Goal: Information Seeking & Learning: Learn about a topic

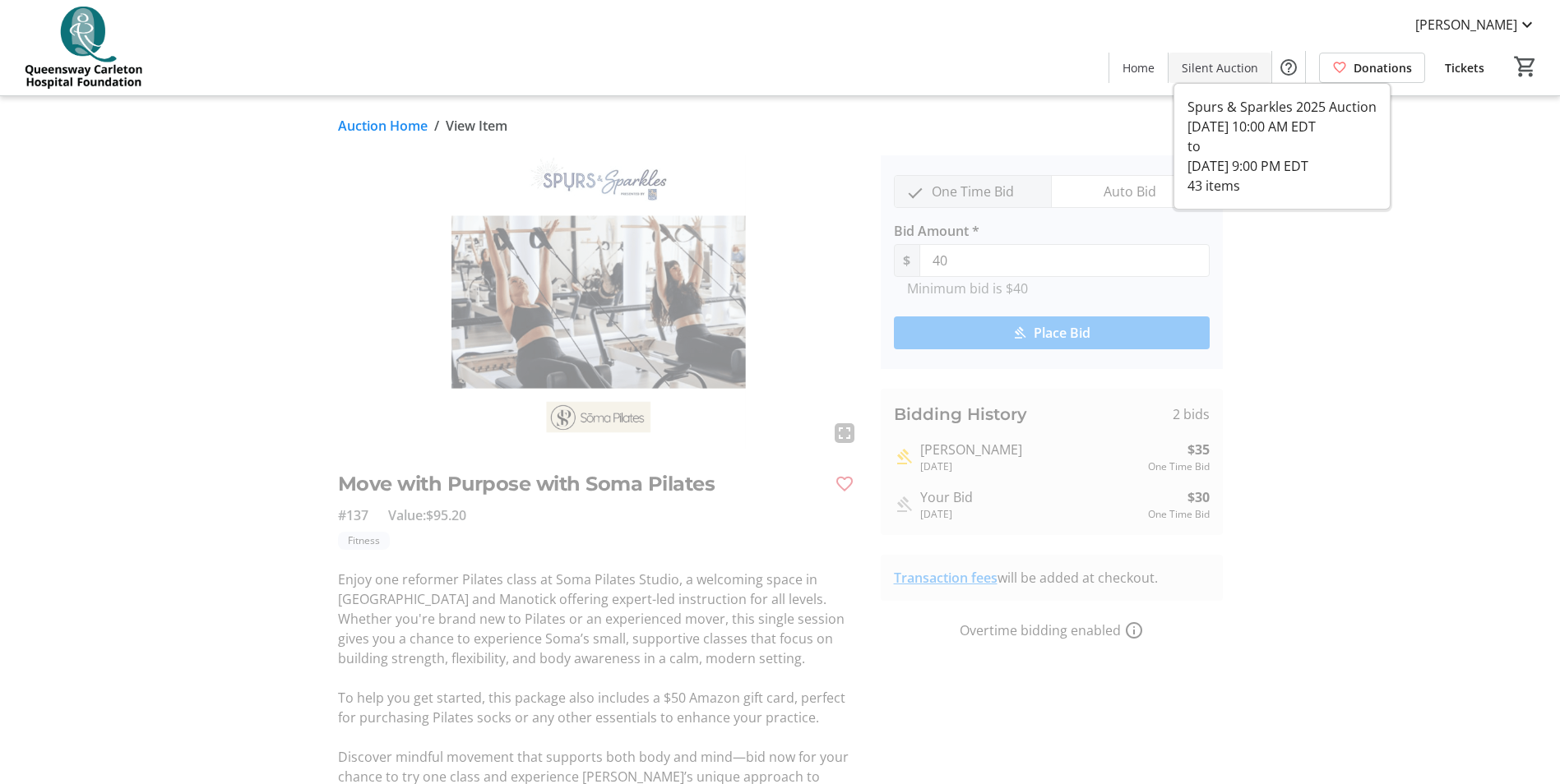
click at [1200, 64] on span "Silent Auction" at bounding box center [1220, 68] width 77 height 17
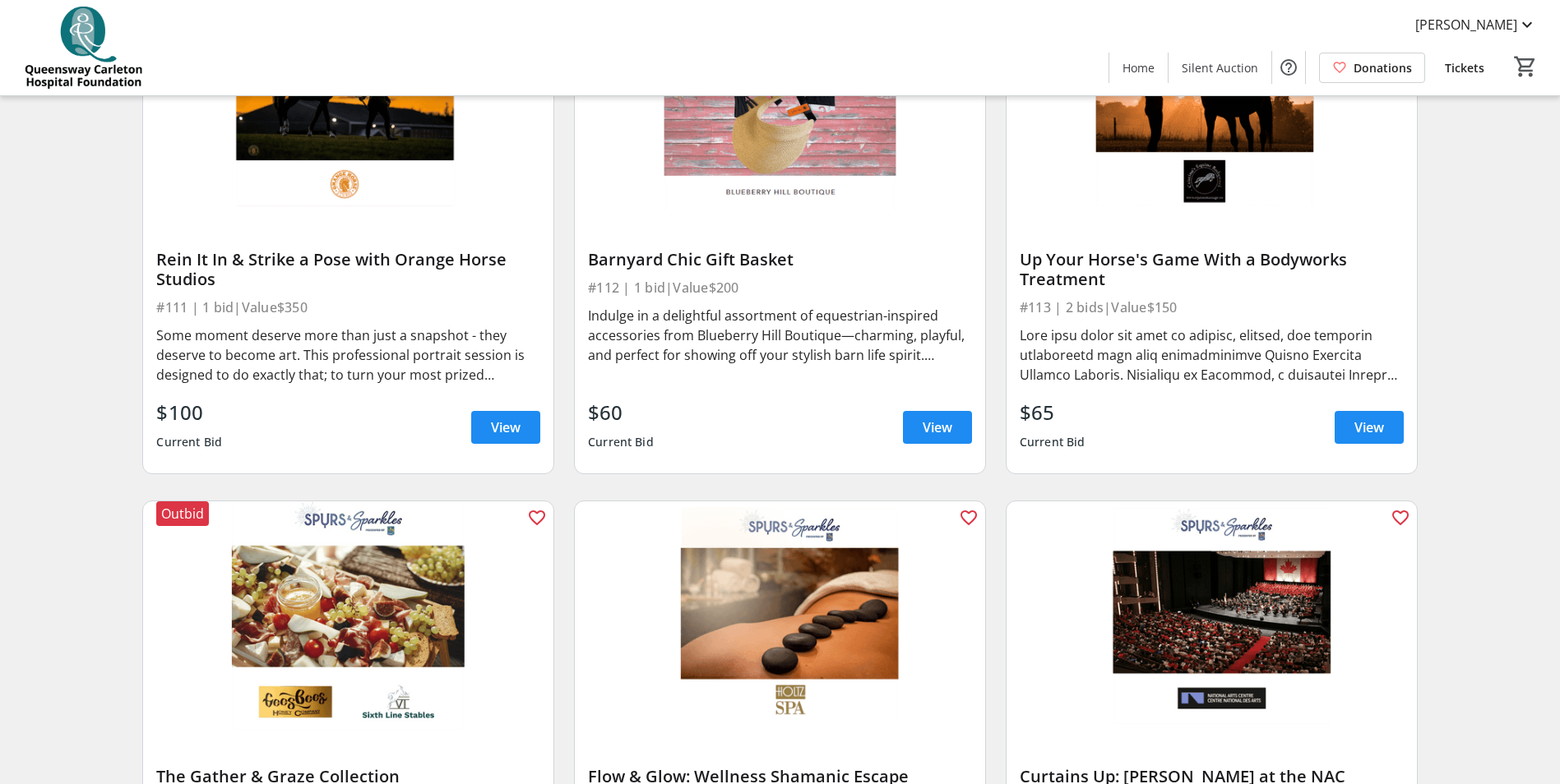
scroll to position [1644, 0]
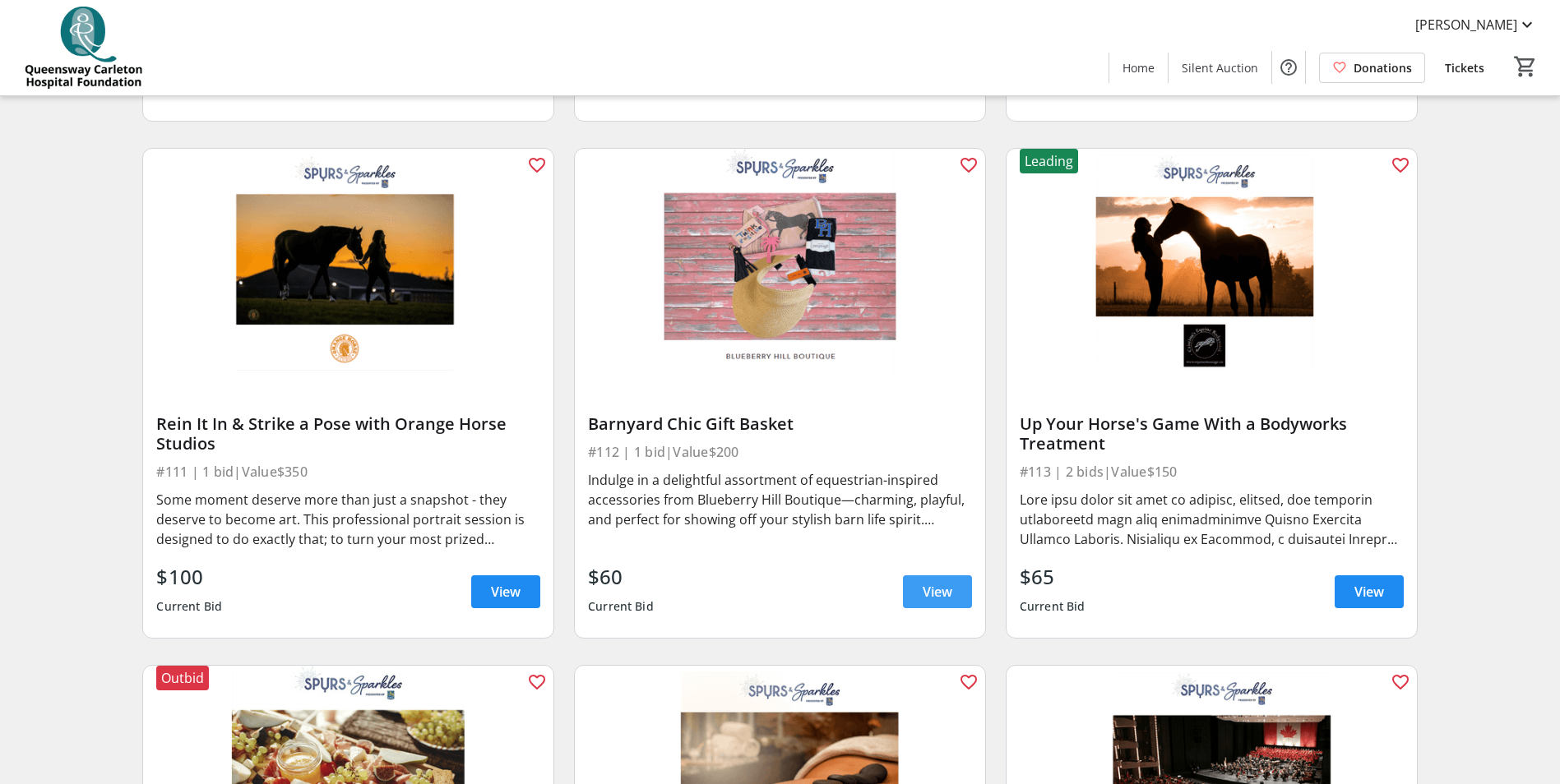
click at [953, 572] on span at bounding box center [938, 591] width 69 height 39
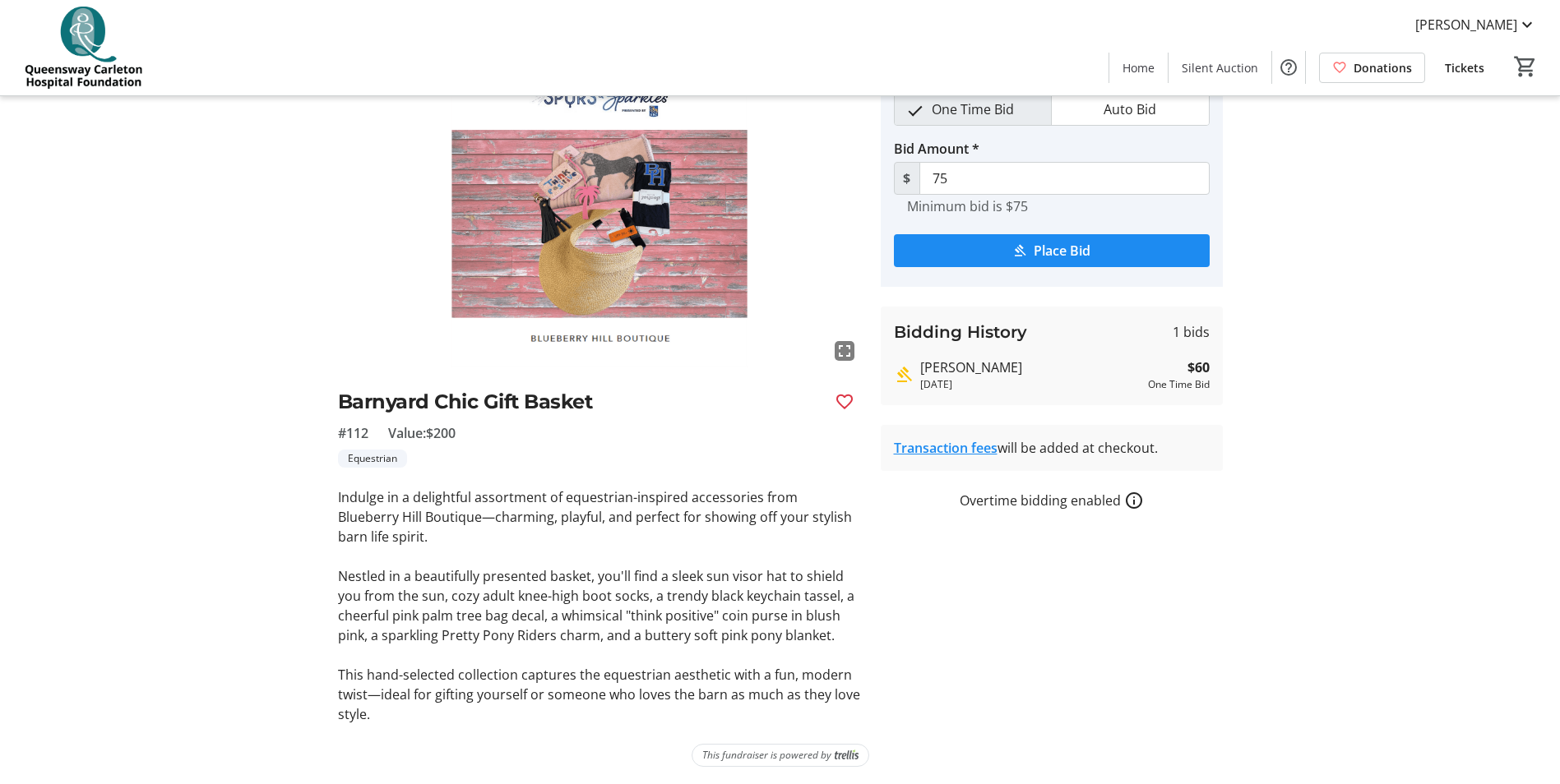
scroll to position [84, 0]
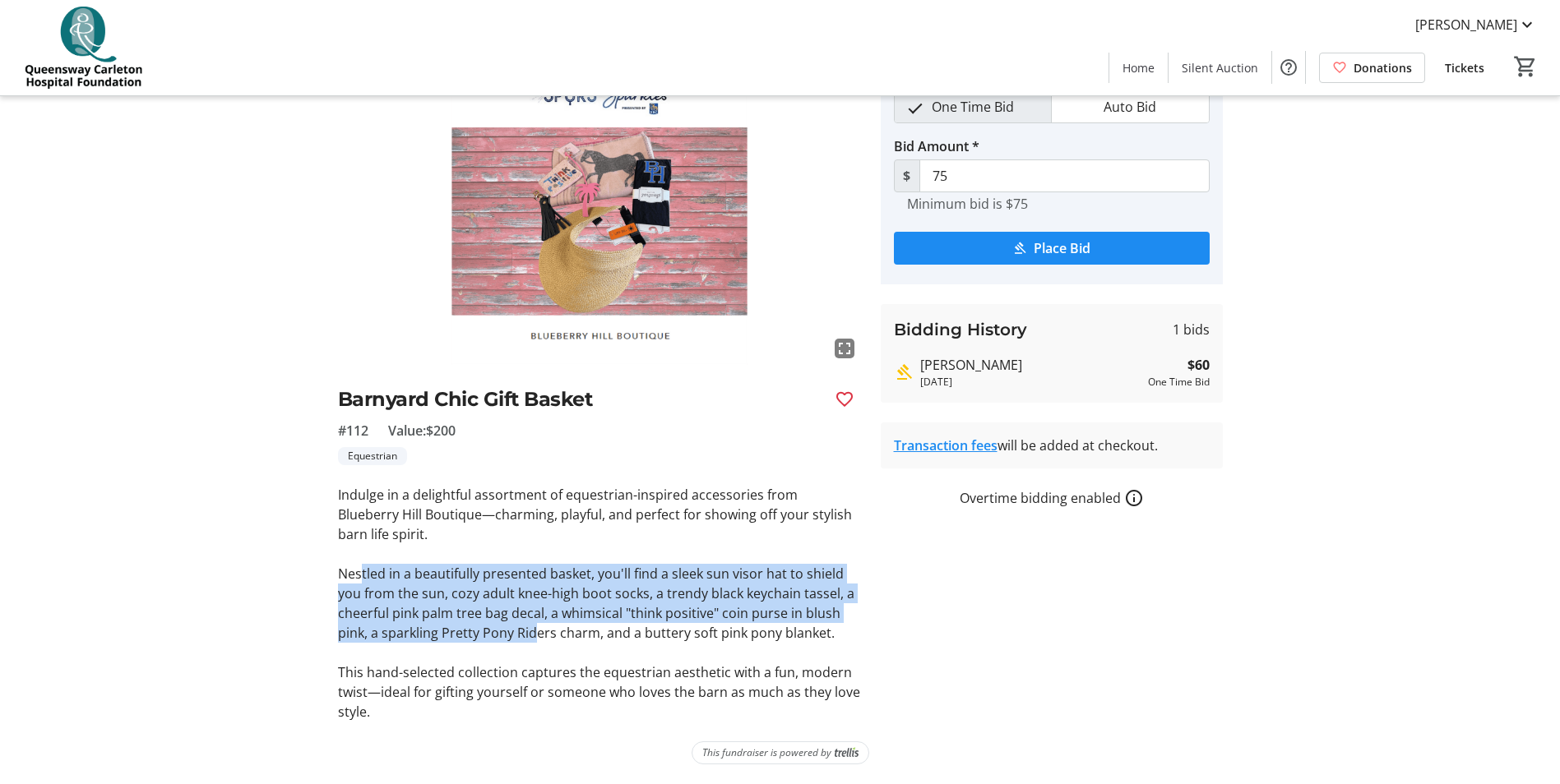
drag, startPoint x: 361, startPoint y: 569, endPoint x: 538, endPoint y: 625, distance: 185.6
click at [538, 625] on p "Nestled in a beautifully presented basket, you'll find a sleek sun visor hat to…" at bounding box center [598, 603] width 523 height 79
click at [615, 213] on img at bounding box center [598, 218] width 523 height 294
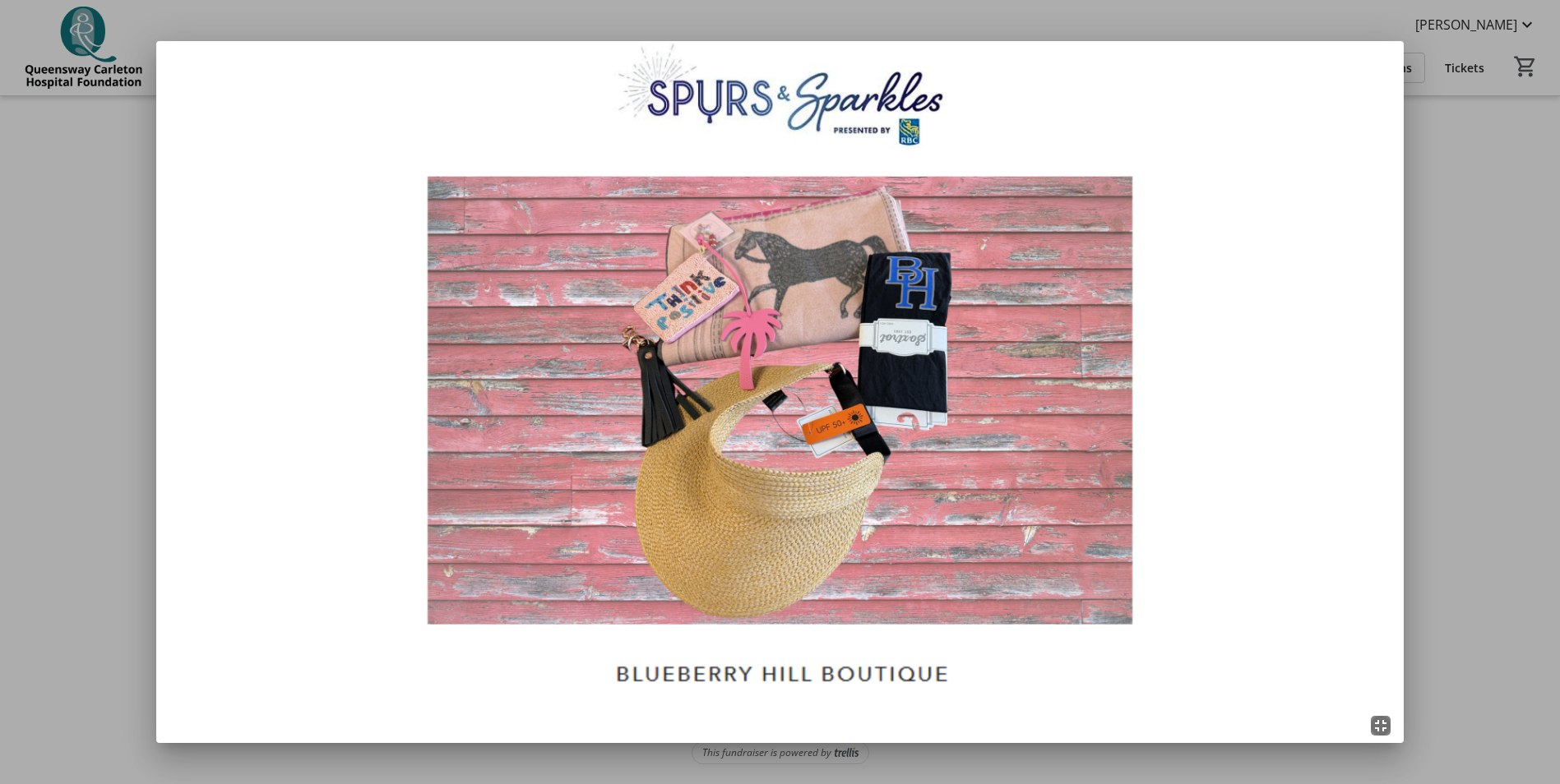
click at [1432, 234] on div at bounding box center [780, 392] width 1560 height 784
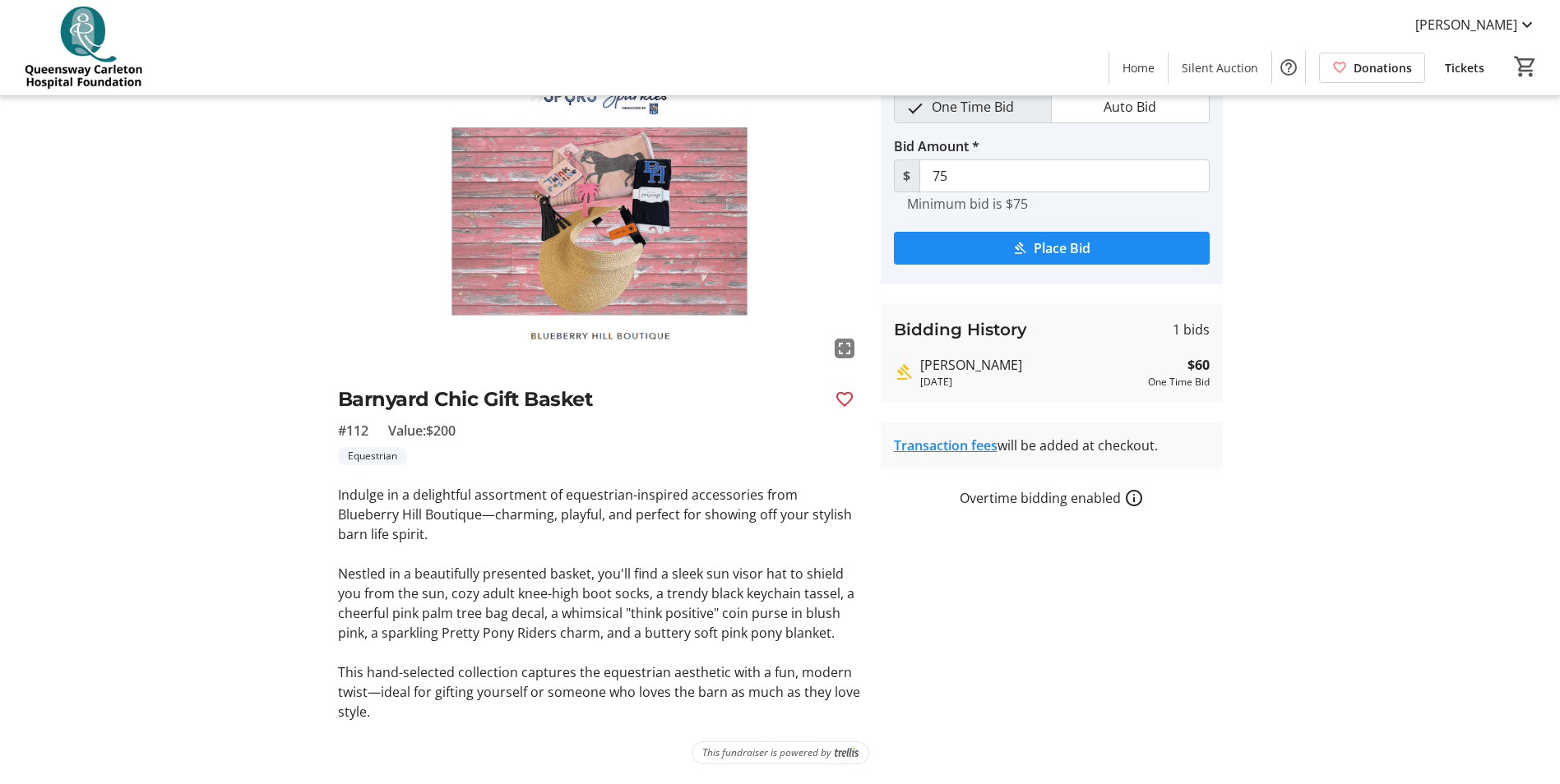
scroll to position [84, 0]
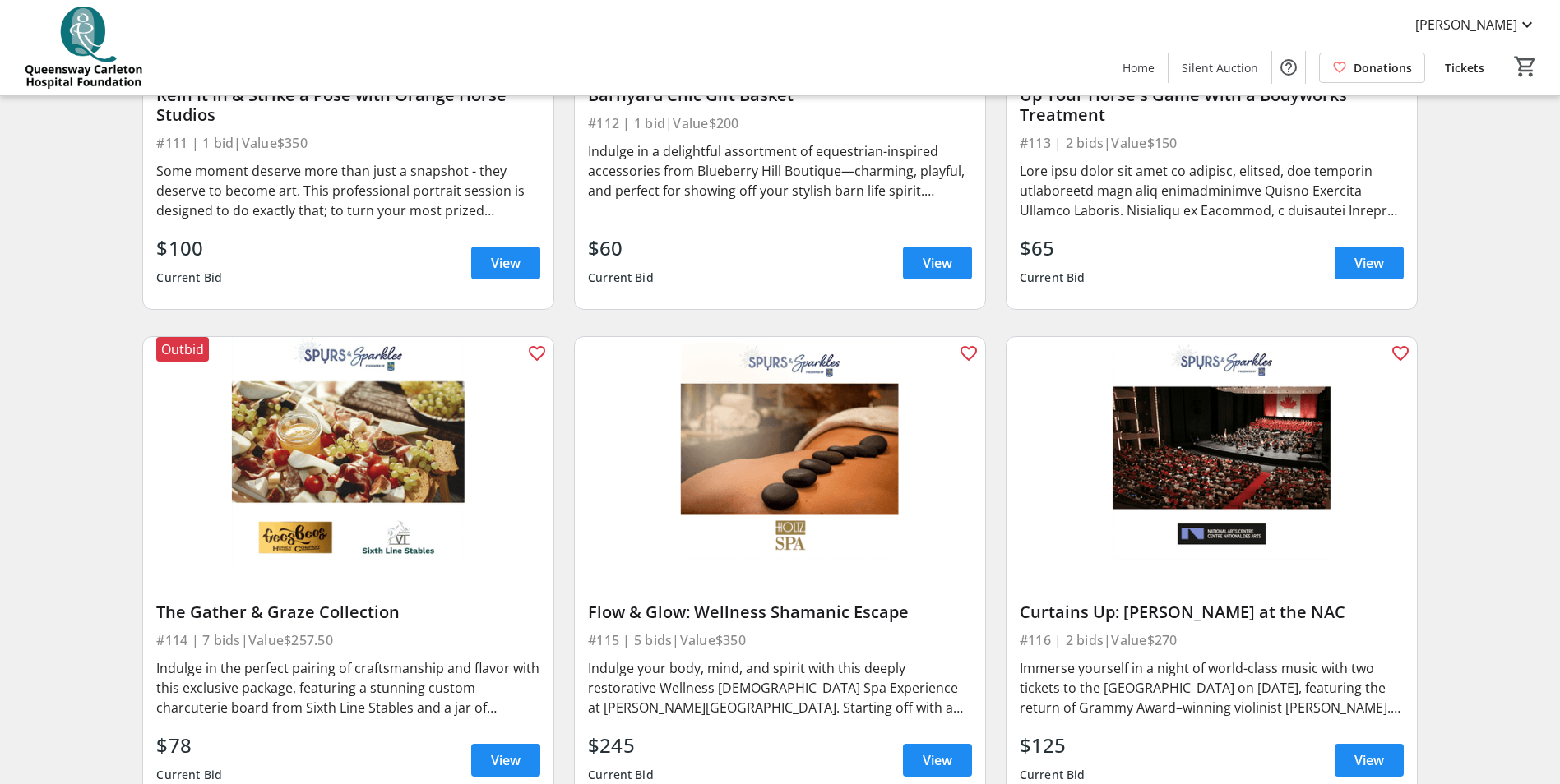
scroll to position [2137, 0]
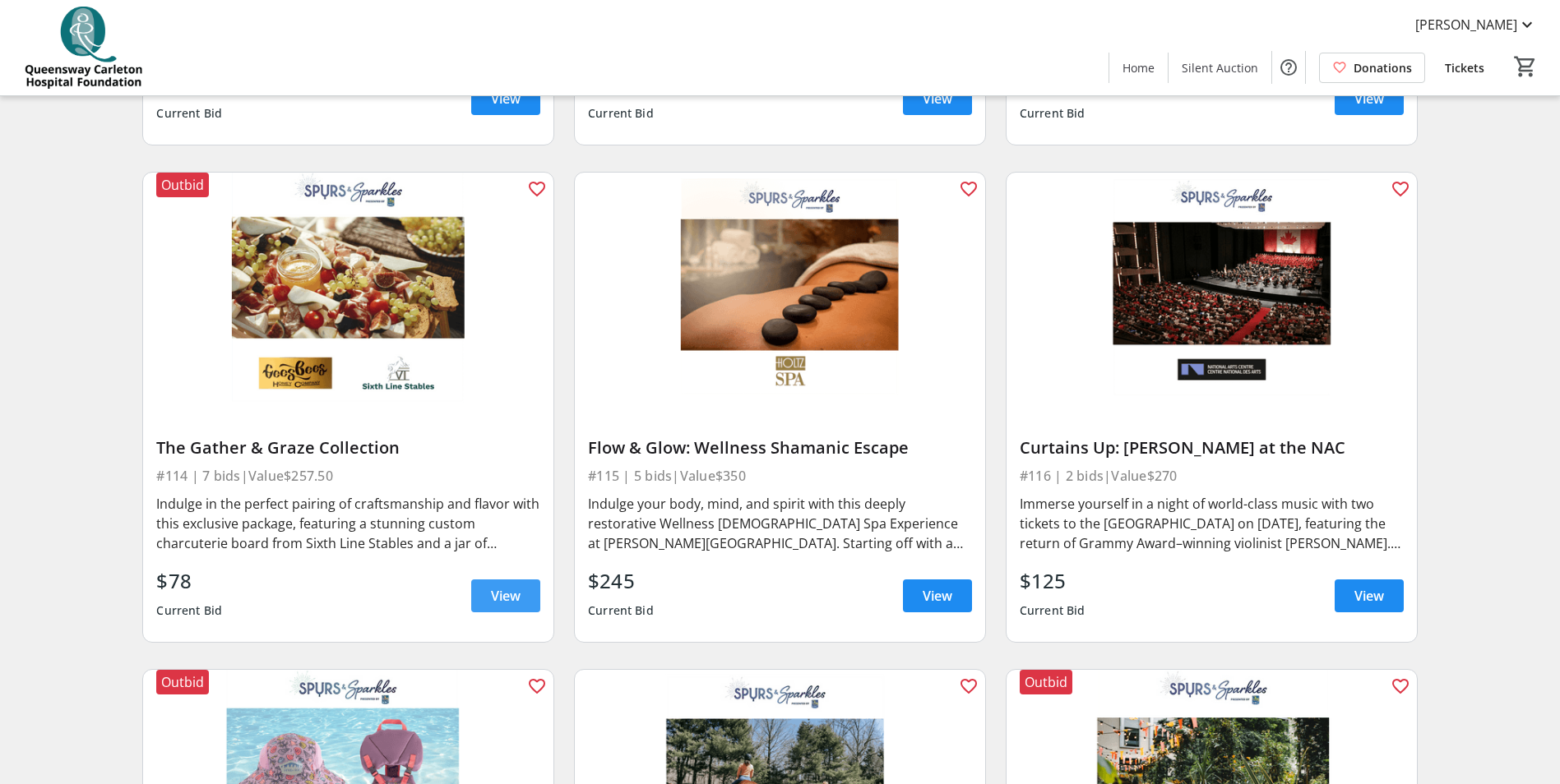
click at [487, 582] on span at bounding box center [505, 595] width 69 height 39
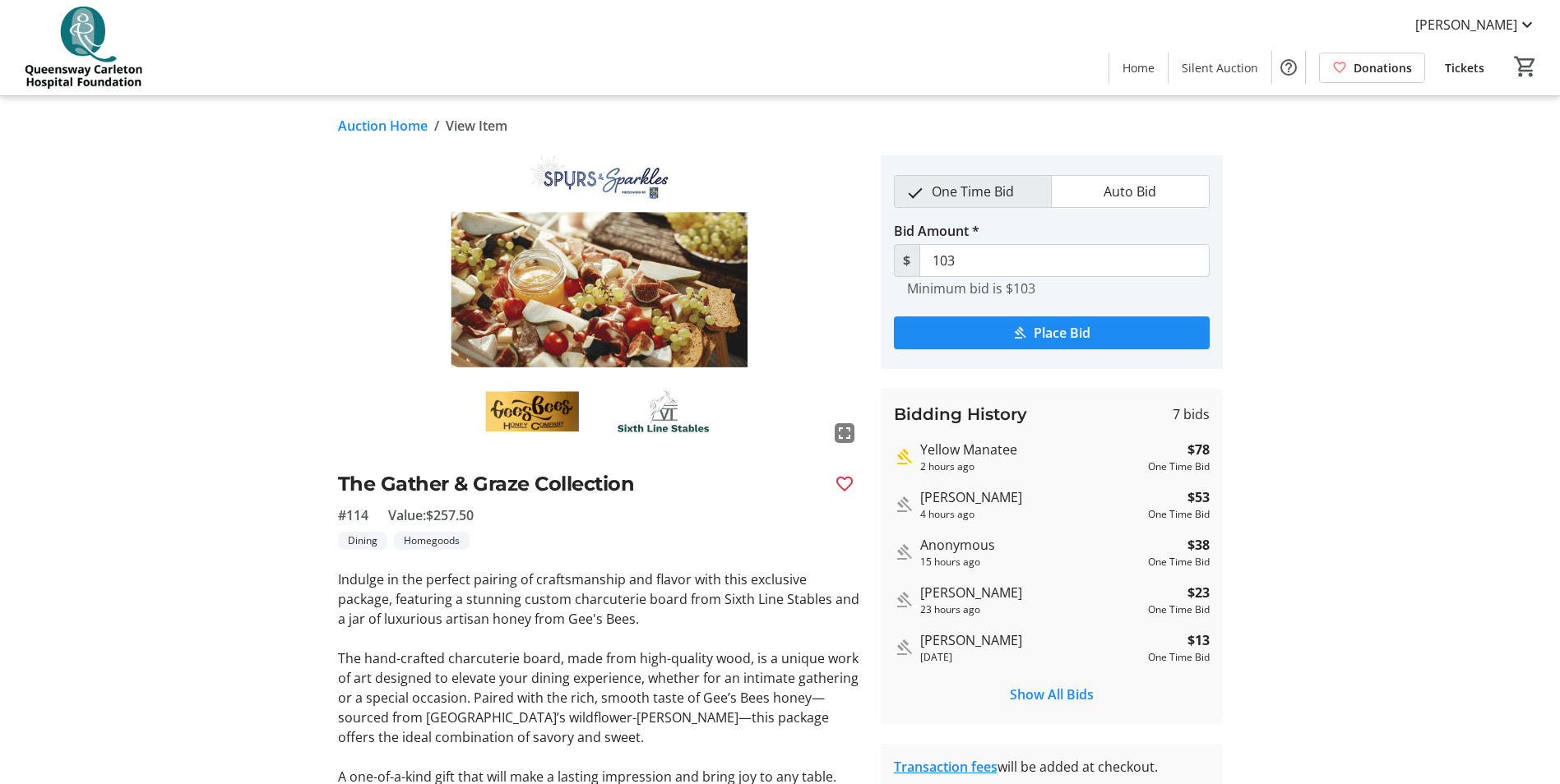
scroll to position [82, 0]
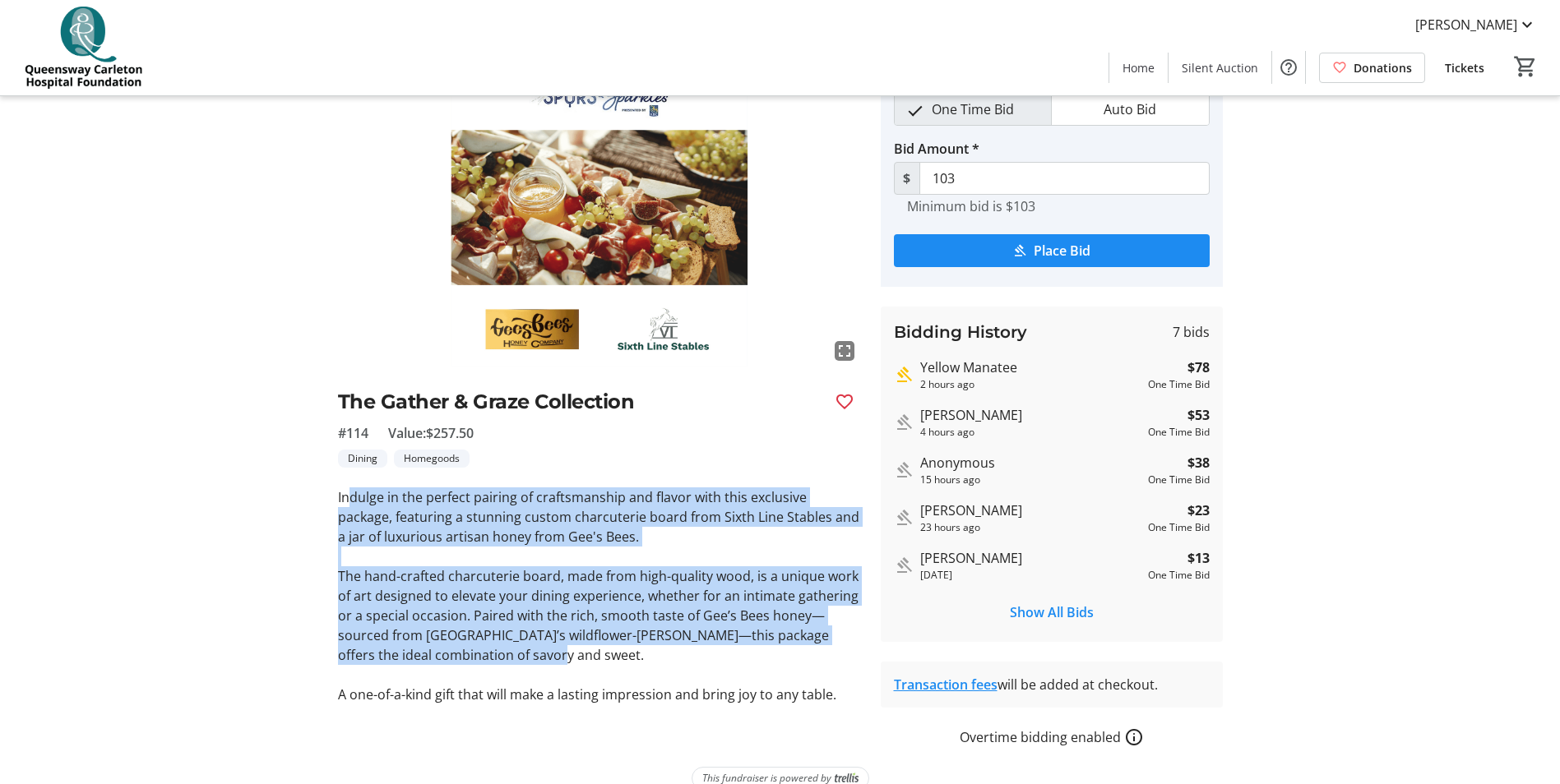
drag, startPoint x: 350, startPoint y: 503, endPoint x: 799, endPoint y: 660, distance: 475.7
click at [799, 660] on div "Indulge in the perfect pairing of craftsmanship and flavor with this exclusive …" at bounding box center [598, 596] width 523 height 217
click at [616, 657] on p "The hand-crafted charcuterie board, made from high-quality wood, is a unique wo…" at bounding box center [598, 615] width 523 height 99
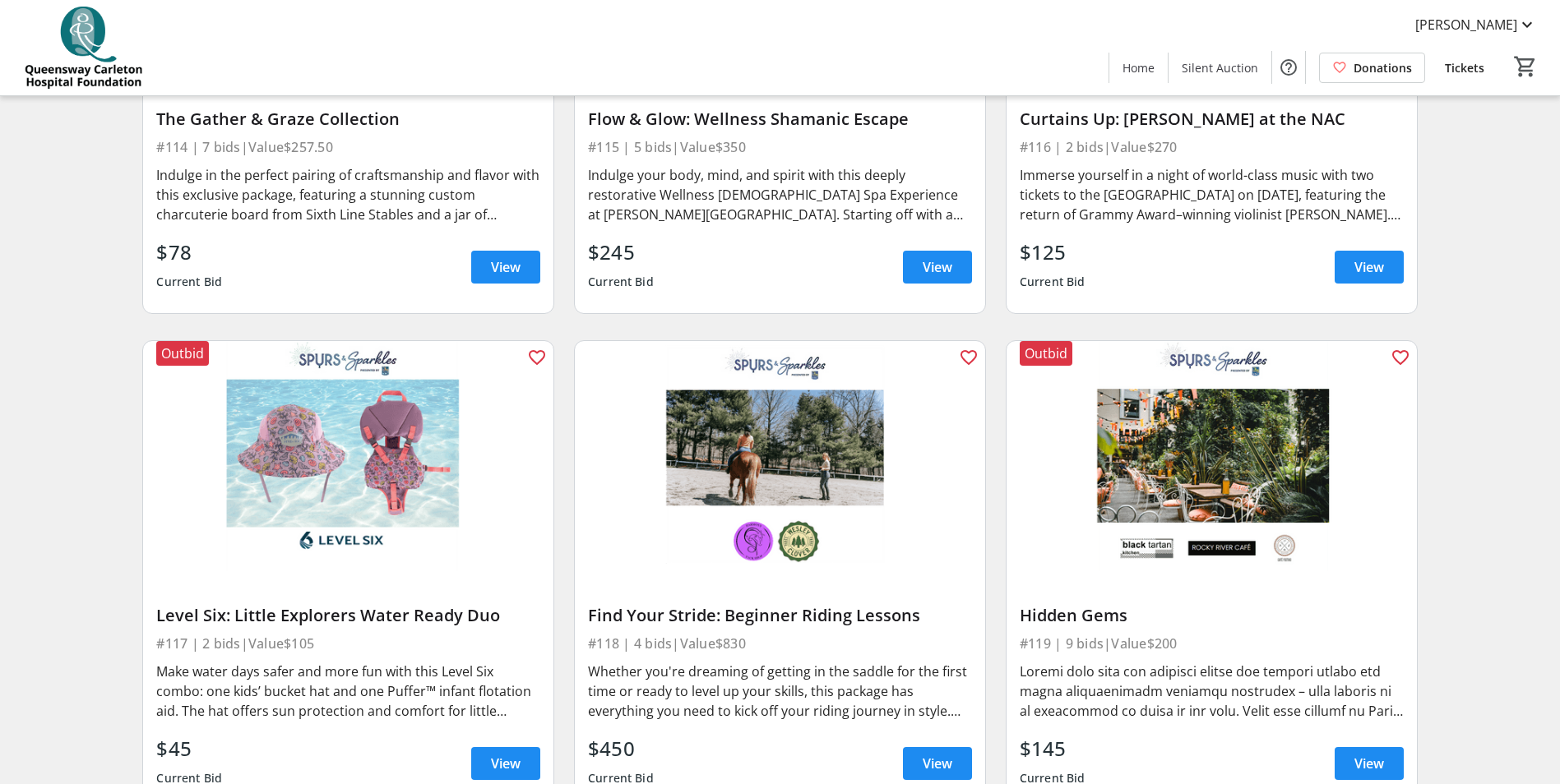
scroll to position [2630, 0]
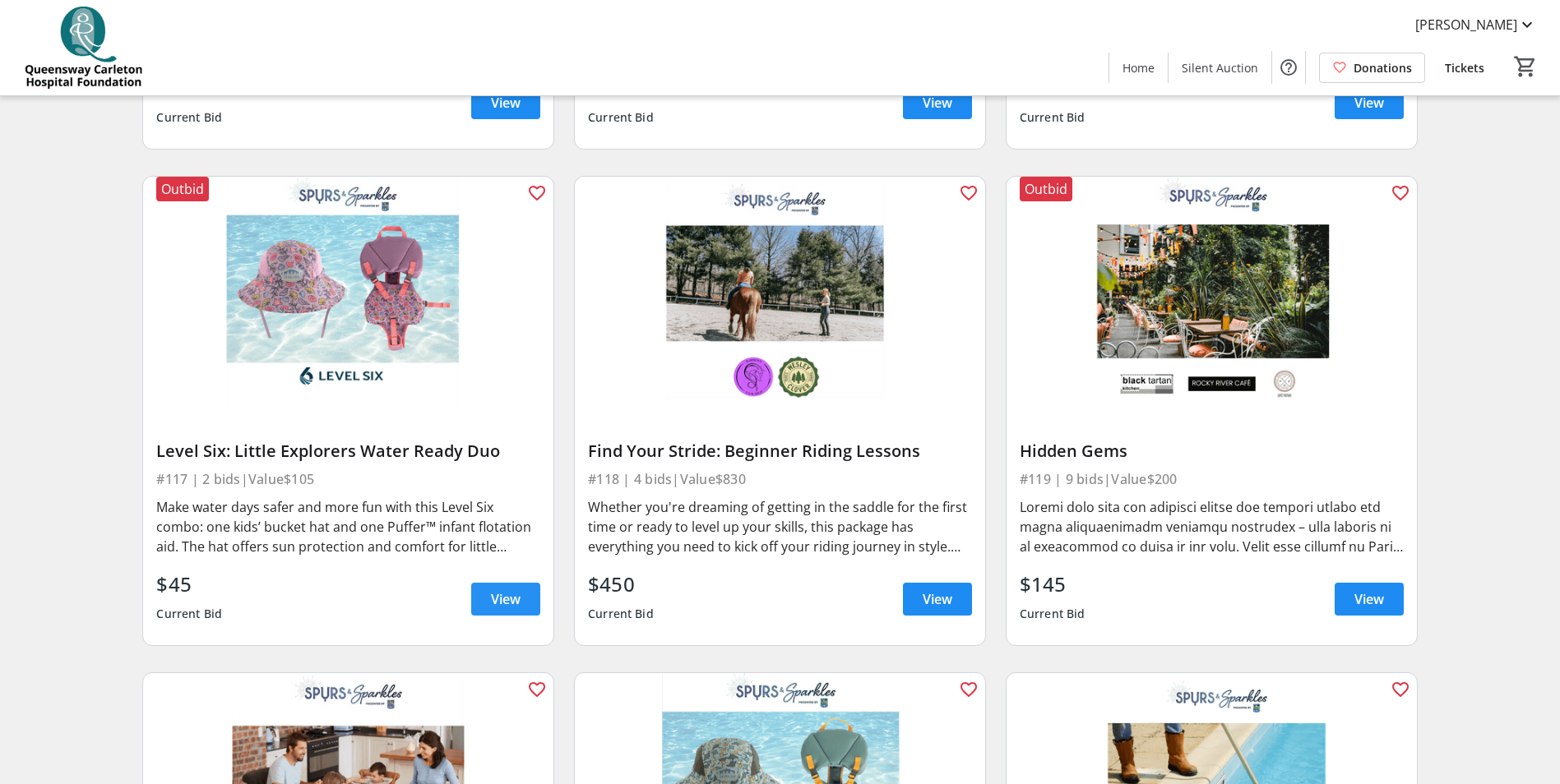
click at [497, 589] on span "View" at bounding box center [505, 599] width 30 height 20
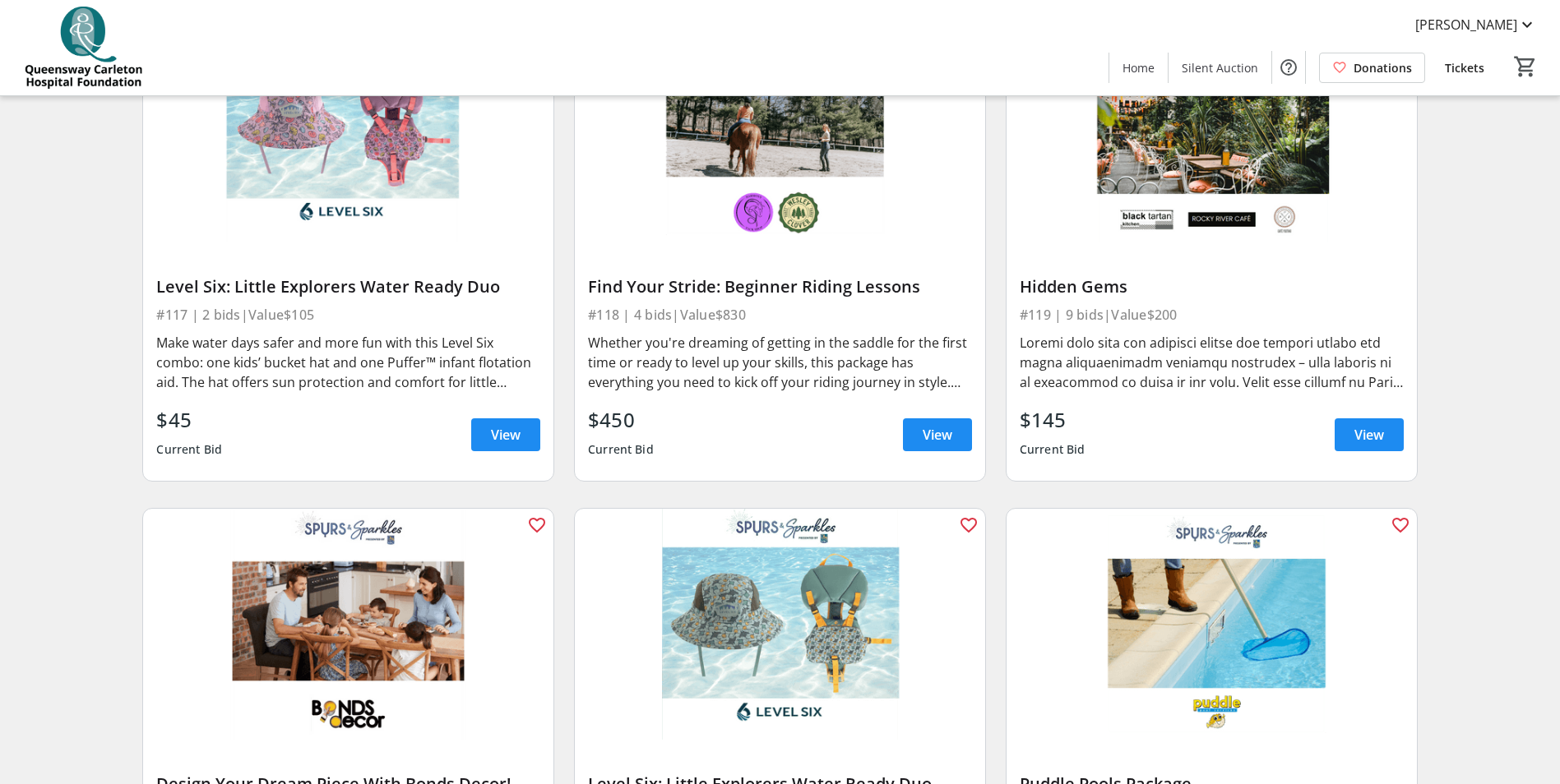
scroll to position [2712, 0]
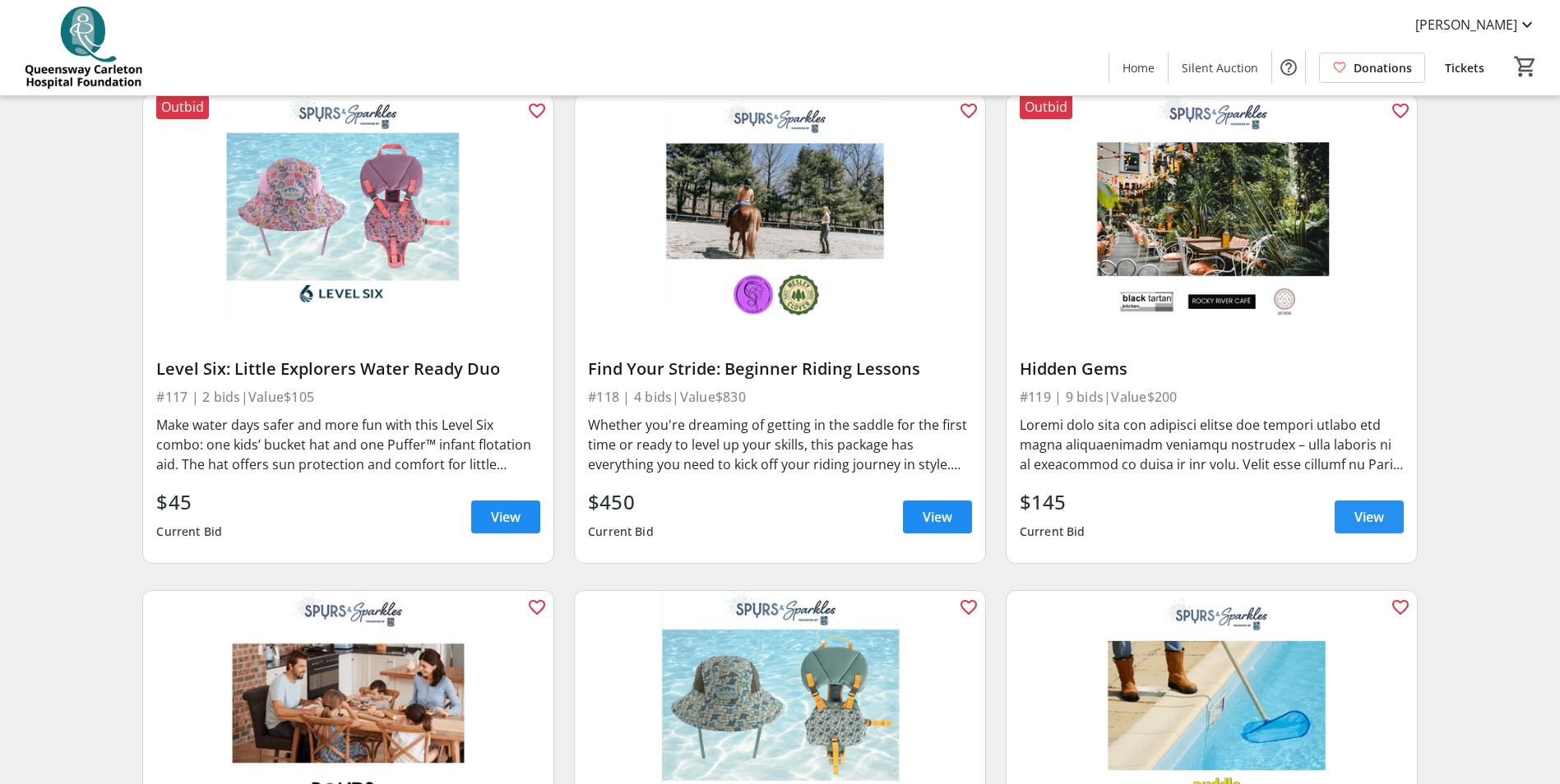
click at [1361, 507] on span "View" at bounding box center [1368, 517] width 30 height 20
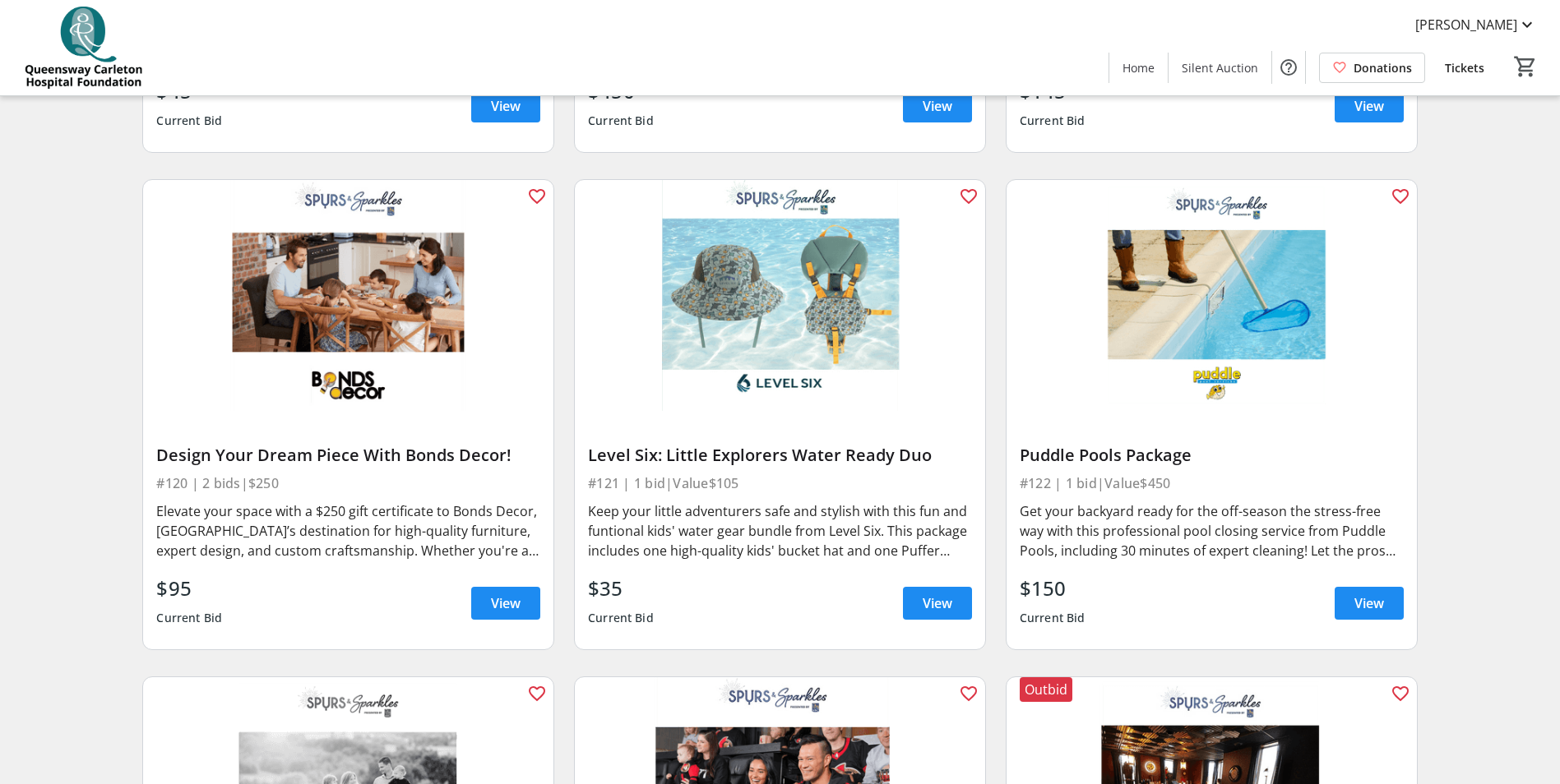
scroll to position [3206, 0]
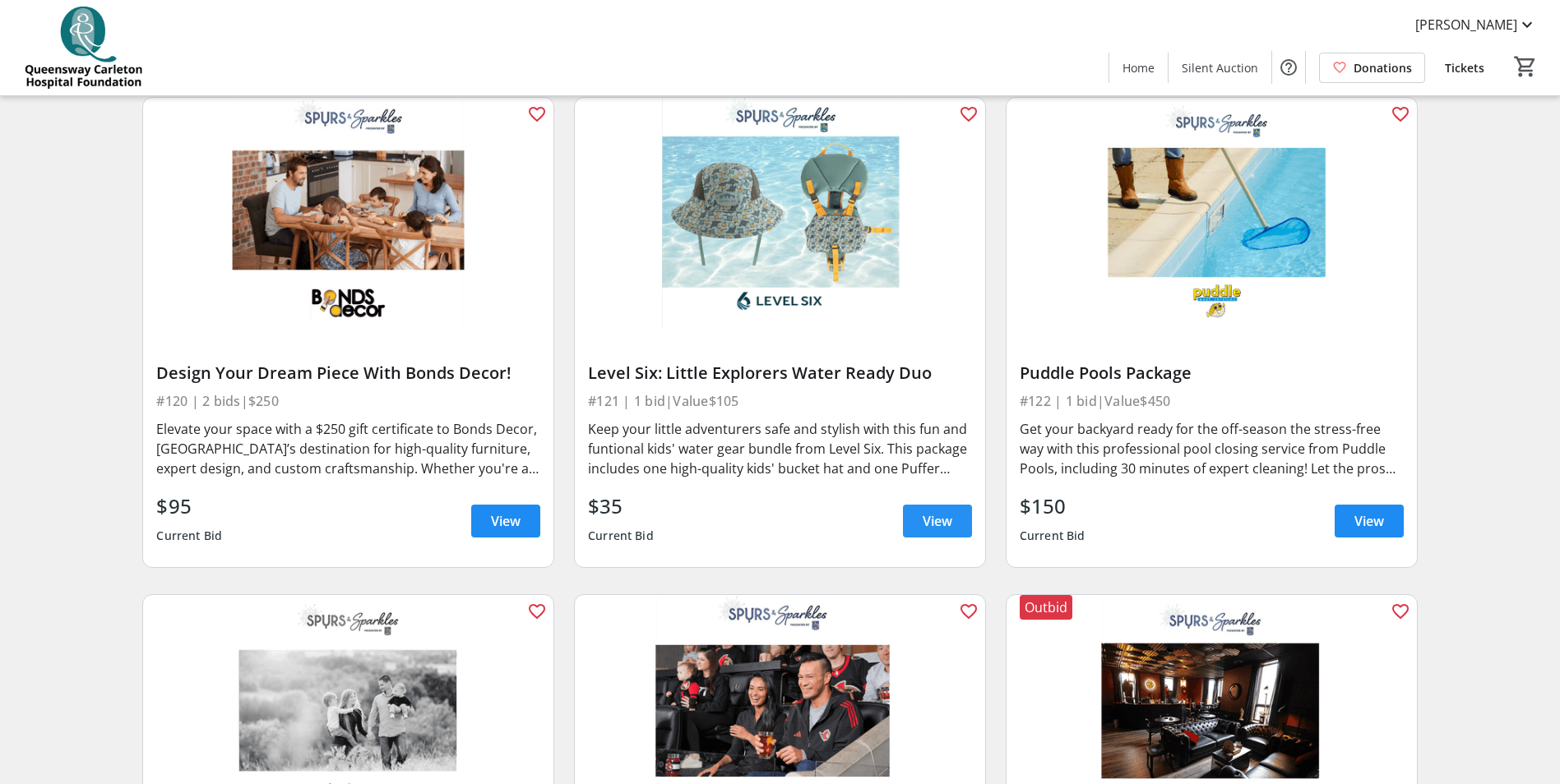
click at [917, 506] on span at bounding box center [938, 520] width 69 height 39
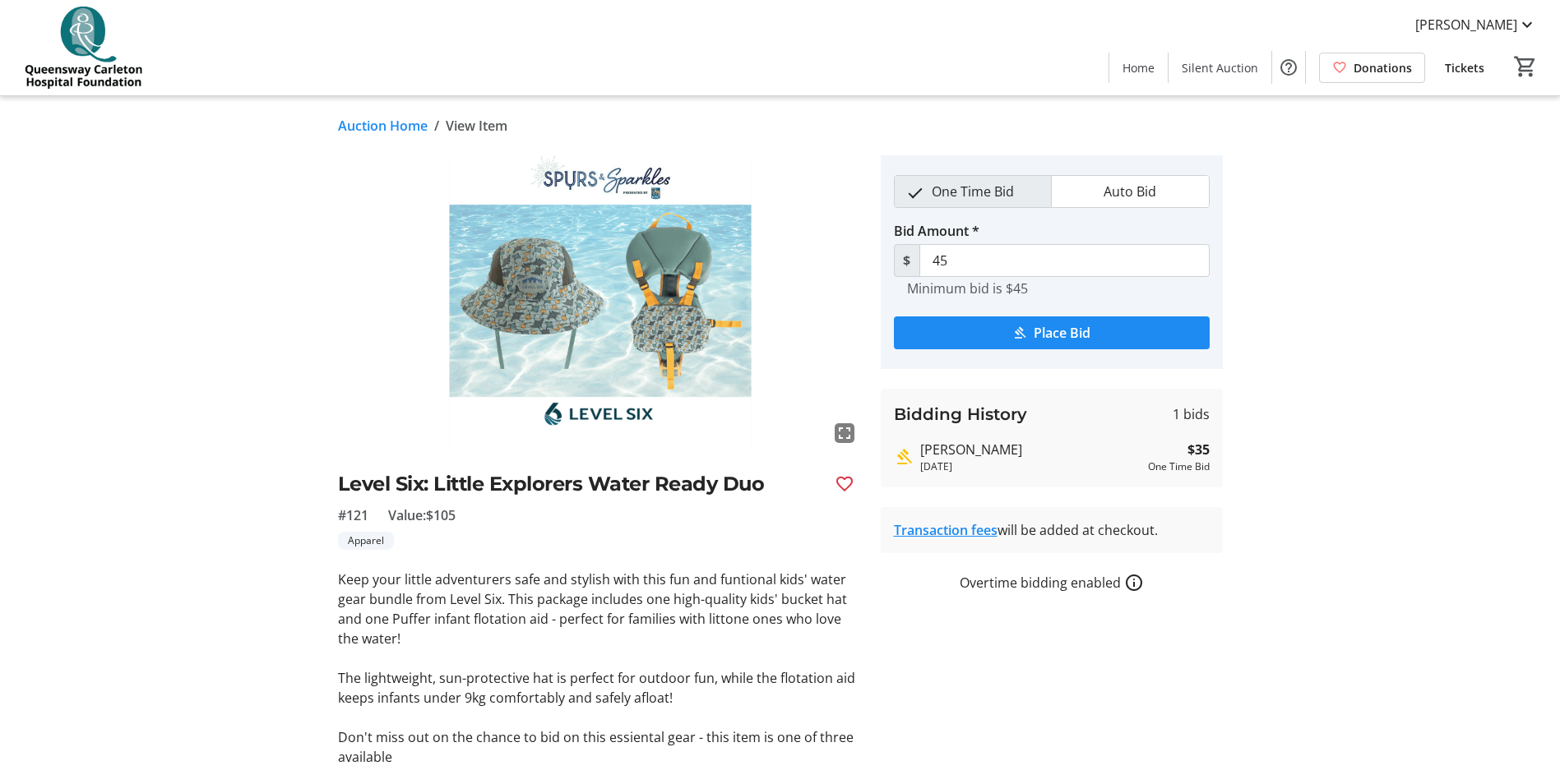
scroll to position [45, 0]
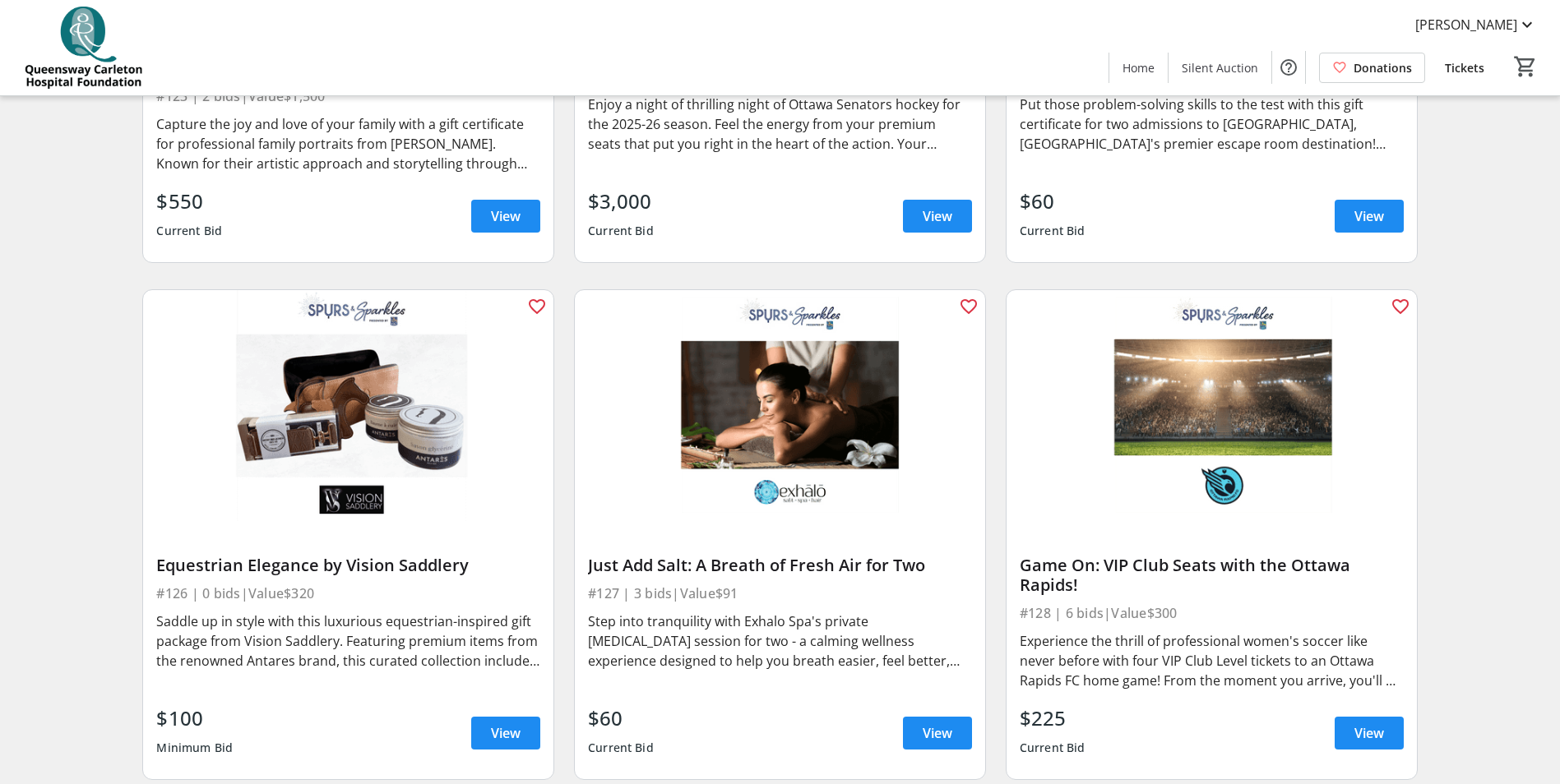
scroll to position [4192, 0]
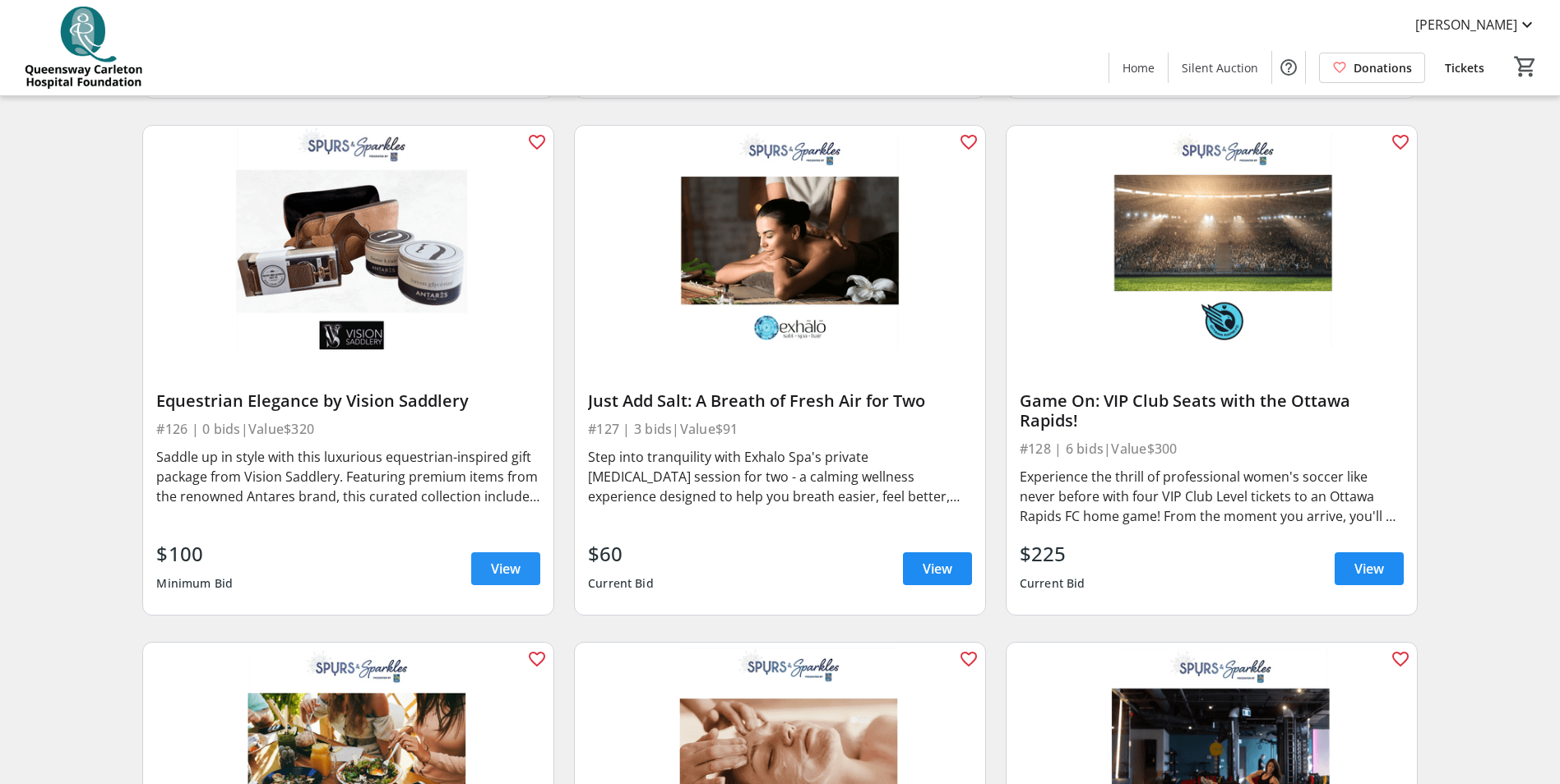
click at [501, 559] on span "View" at bounding box center [505, 568] width 30 height 20
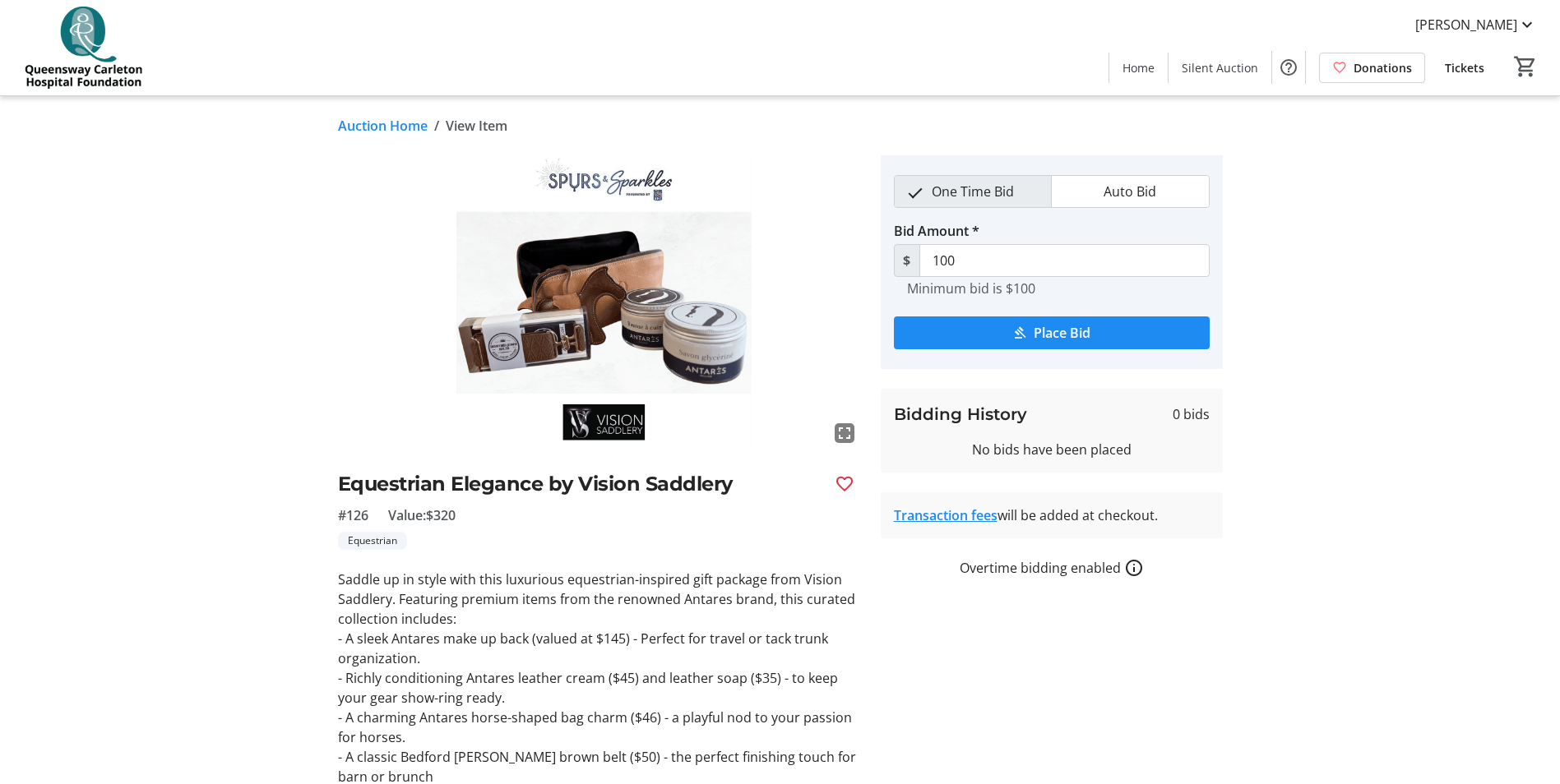
click at [521, 342] on img at bounding box center [598, 302] width 523 height 294
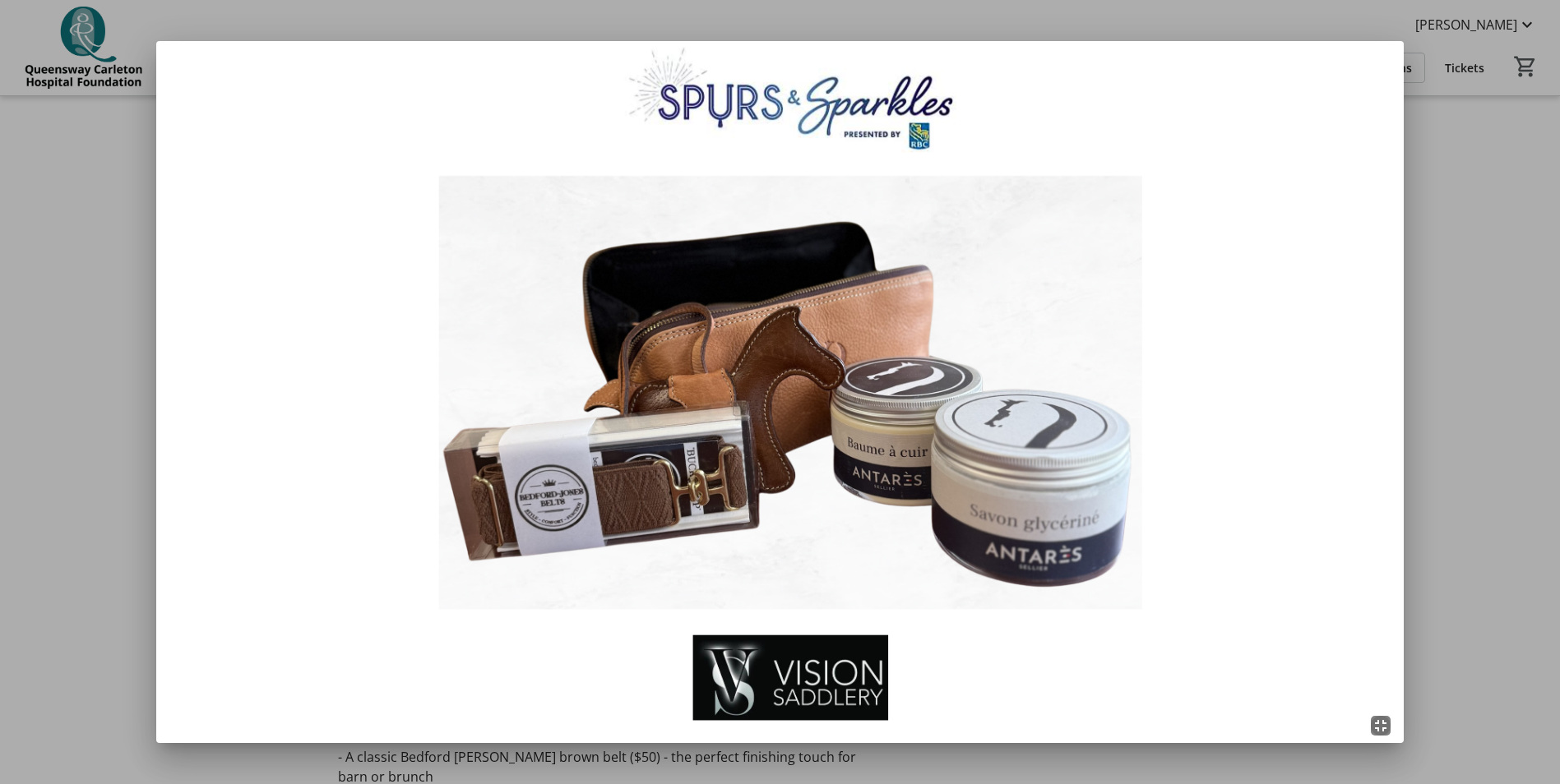
click at [1411, 375] on div at bounding box center [780, 392] width 1560 height 784
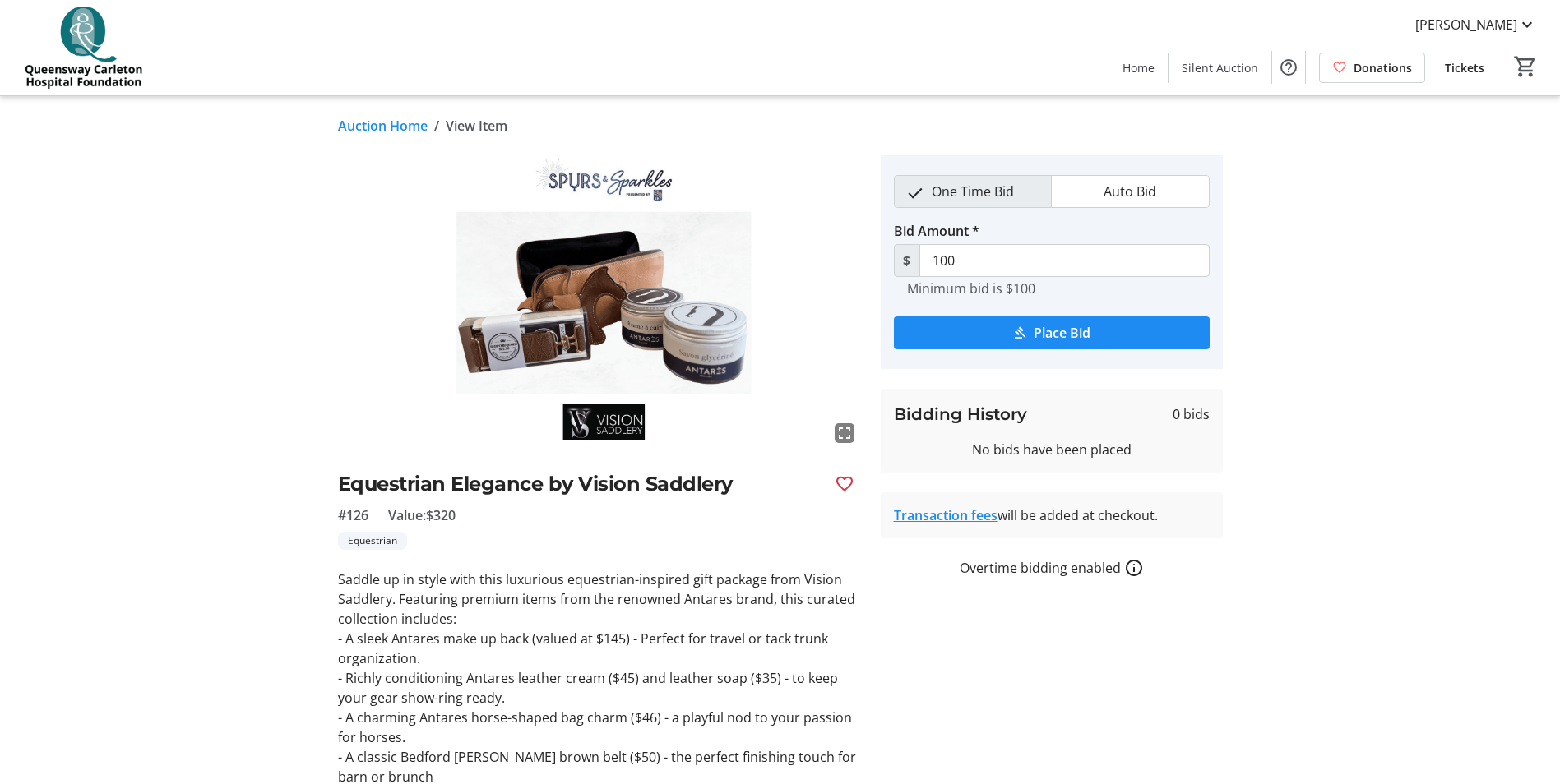
scroll to position [82, 0]
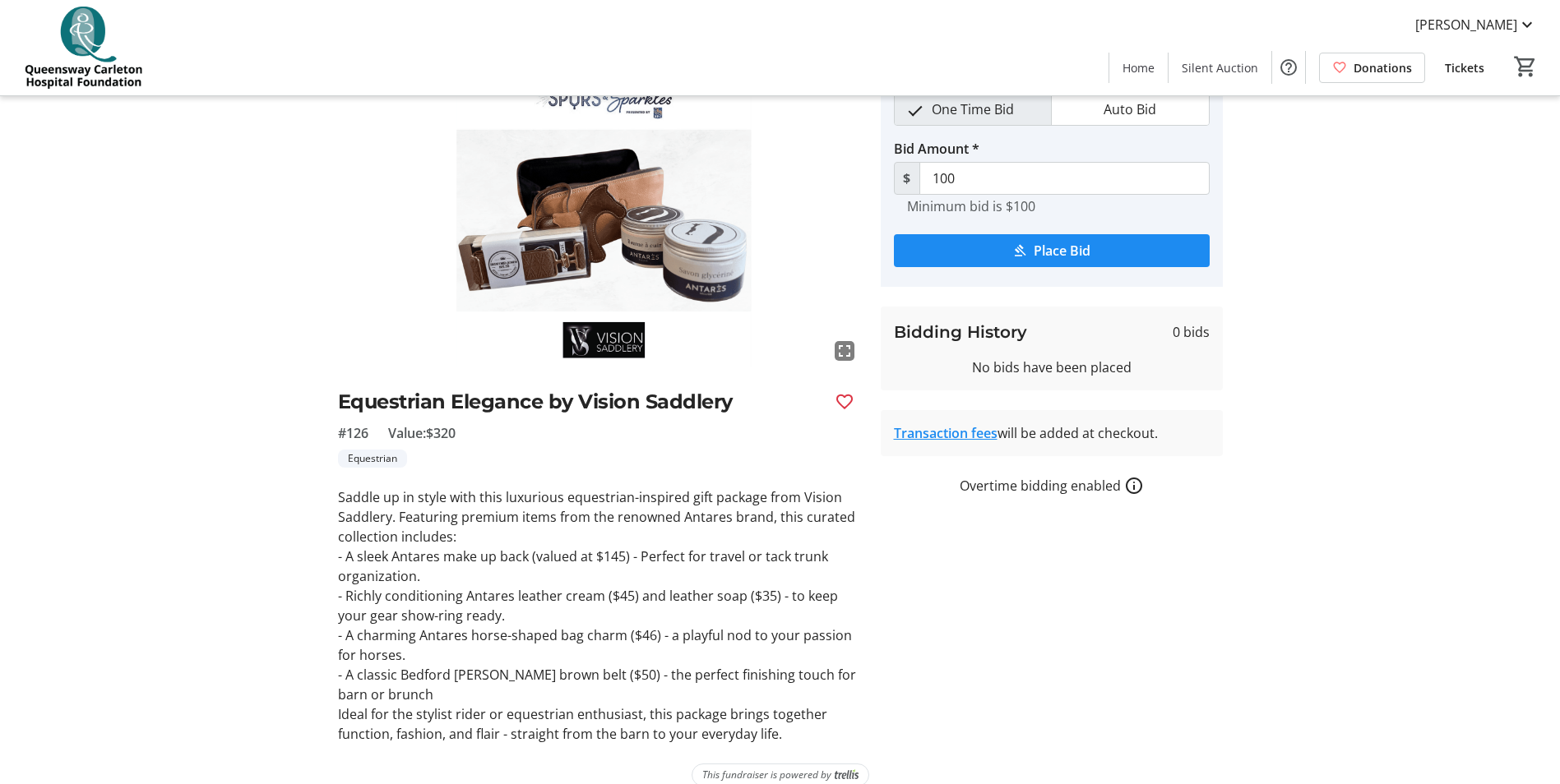
drag, startPoint x: 340, startPoint y: 490, endPoint x: 550, endPoint y: 571, distance: 225.1
click at [550, 571] on div "Saddle up in style with this luxurious equestrian-inspired gift package from Vi…" at bounding box center [598, 616] width 523 height 257
drag, startPoint x: 550, startPoint y: 571, endPoint x: 528, endPoint y: 577, distance: 22.8
click at [528, 577] on p "- A sleek Antares make up back (valued at $145) - Perfect for travel or tack tr…" at bounding box center [598, 565] width 523 height 39
click at [569, 187] on img at bounding box center [598, 219] width 523 height 294
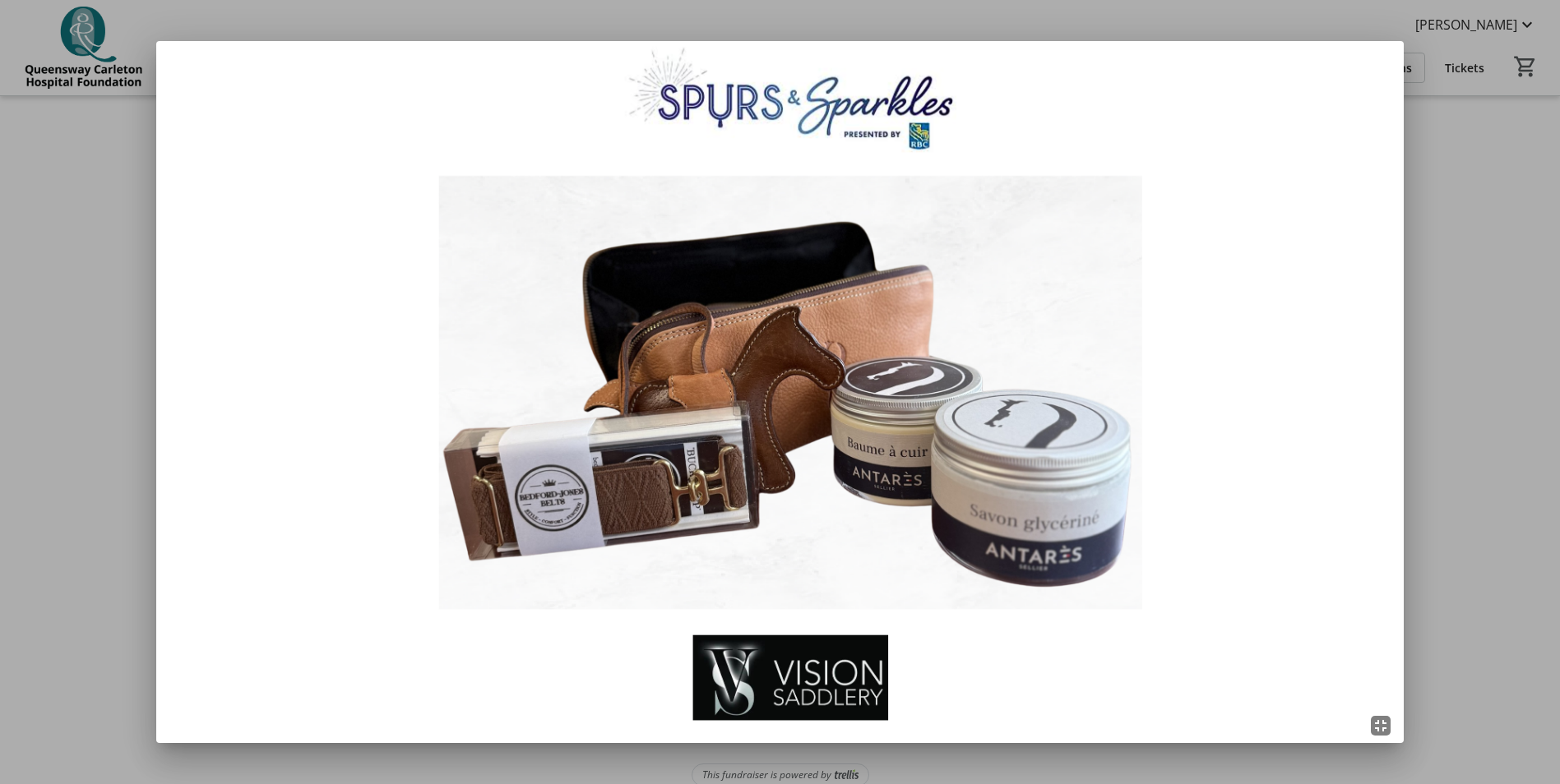
scroll to position [0, 0]
click at [123, 333] on div at bounding box center [780, 392] width 1560 height 784
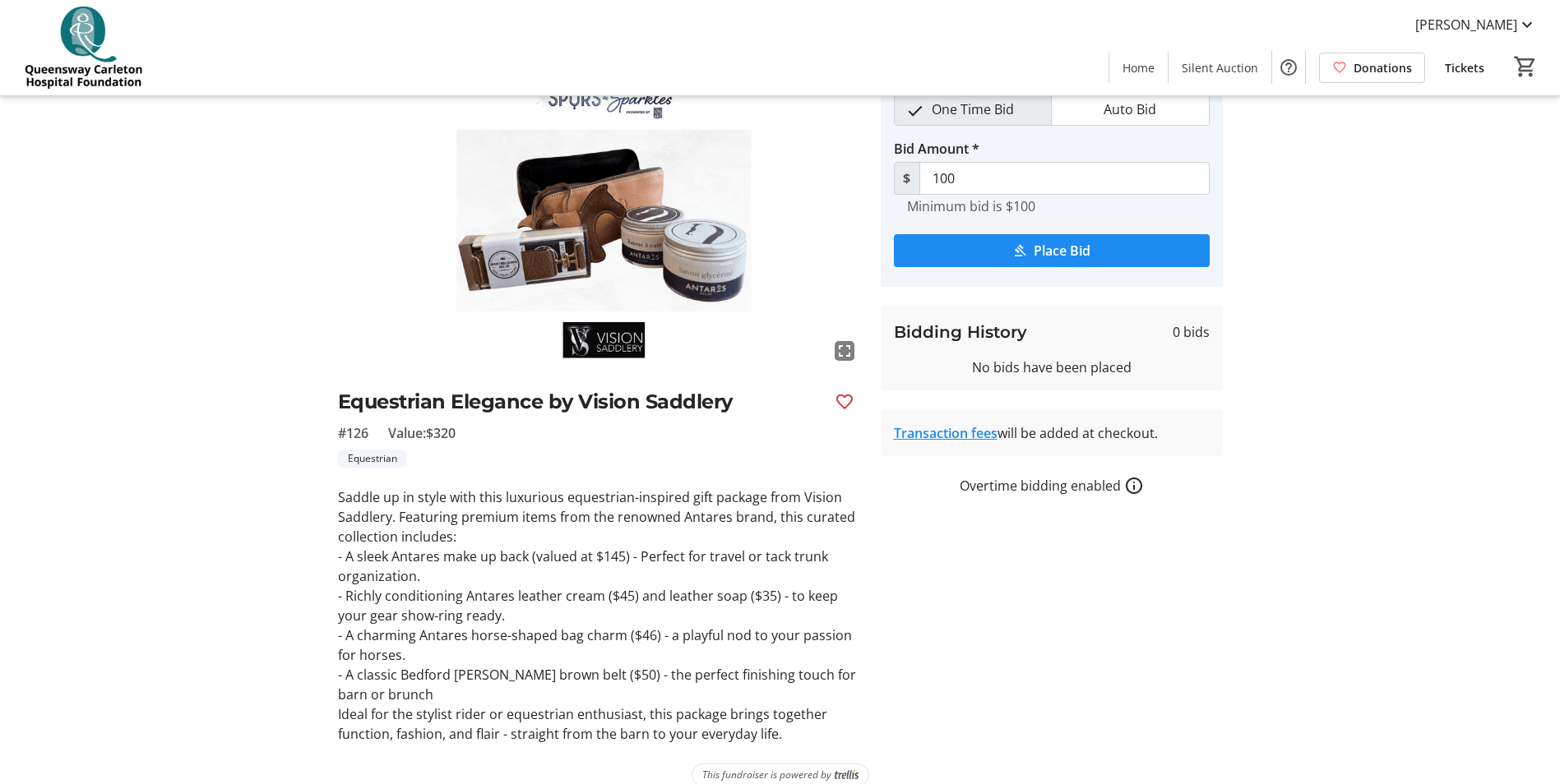
scroll to position [82, 0]
drag, startPoint x: 357, startPoint y: 550, endPoint x: 797, endPoint y: 732, distance: 476.2
click at [797, 732] on div "Saddle up in style with this luxurious equestrian-inspired gift package from Vi…" at bounding box center [598, 616] width 523 height 257
click at [405, 593] on p "- Richly conditioning Antares leather cream ($45) and leather soap ($35) - to k…" at bounding box center [598, 605] width 523 height 39
click at [187, 558] on tr-auction-item-details-ui "Auction Home / View Item fullscreen Equestrian Elegance by Vision Saddlery #126…" at bounding box center [780, 410] width 1560 height 793
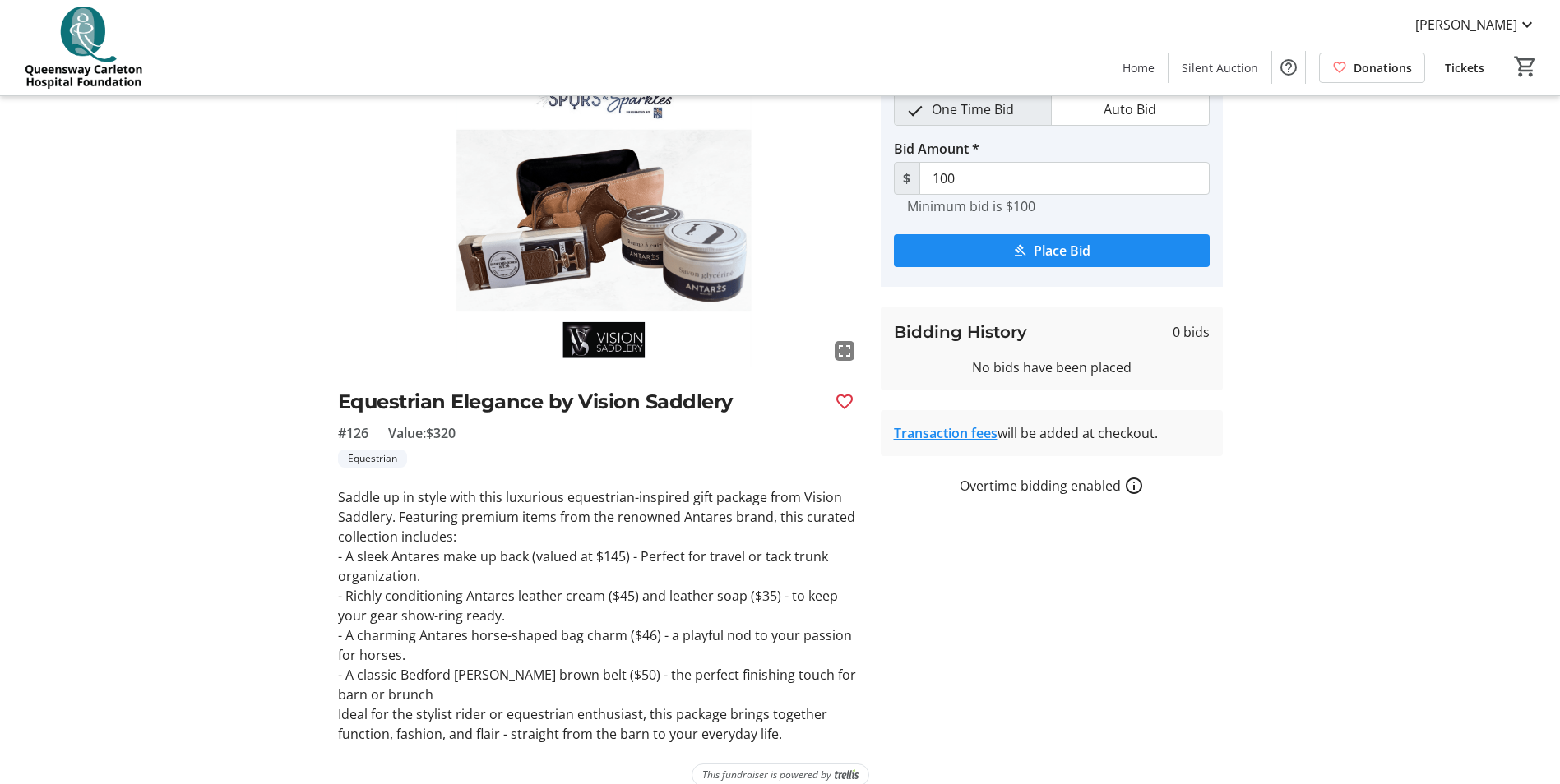
click at [306, 316] on div "fullscreen Equestrian Elegance by Vision Saddlery #126 Value: $320 Equestrian S…" at bounding box center [780, 408] width 1085 height 671
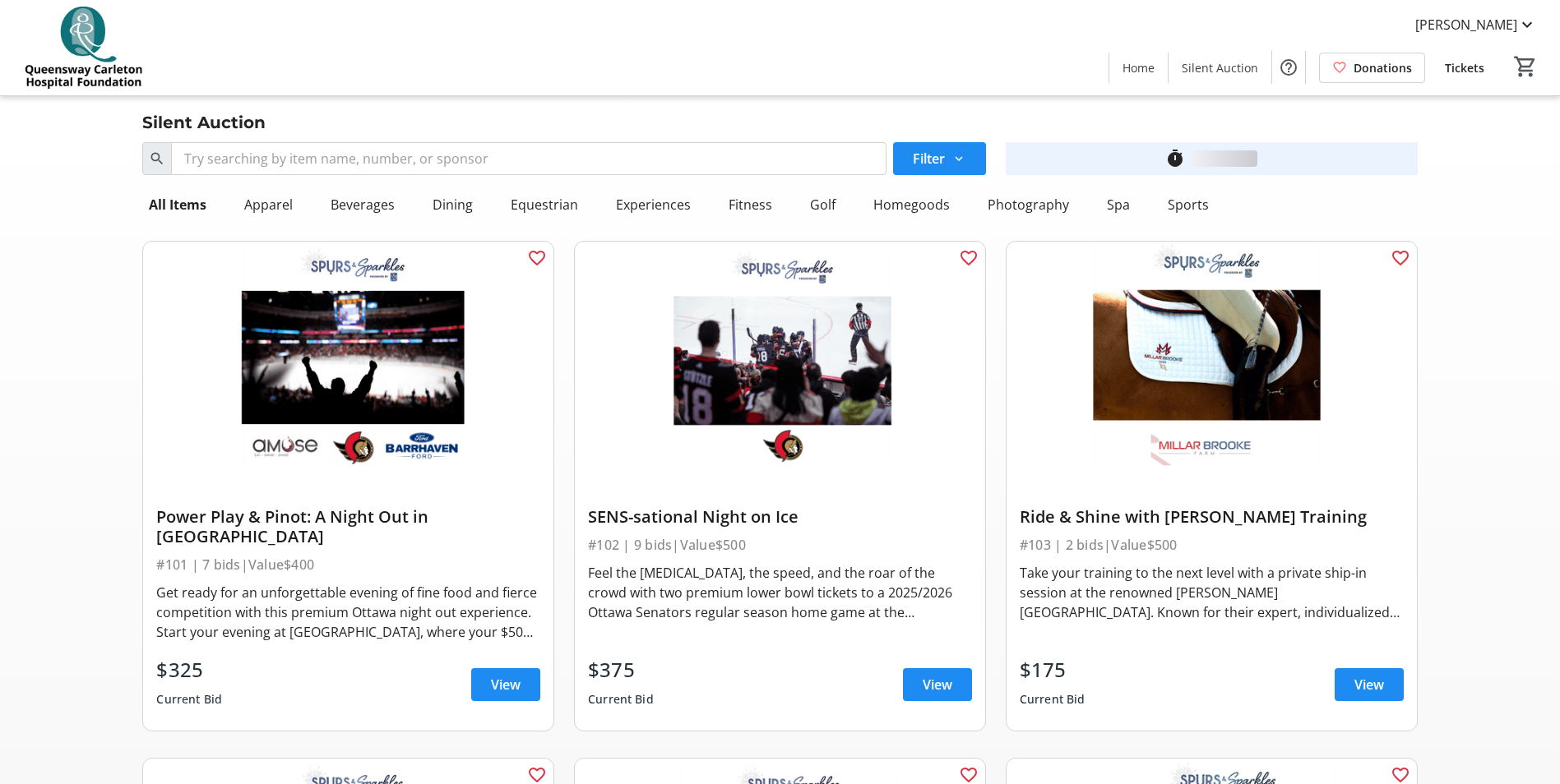
scroll to position [4192, 0]
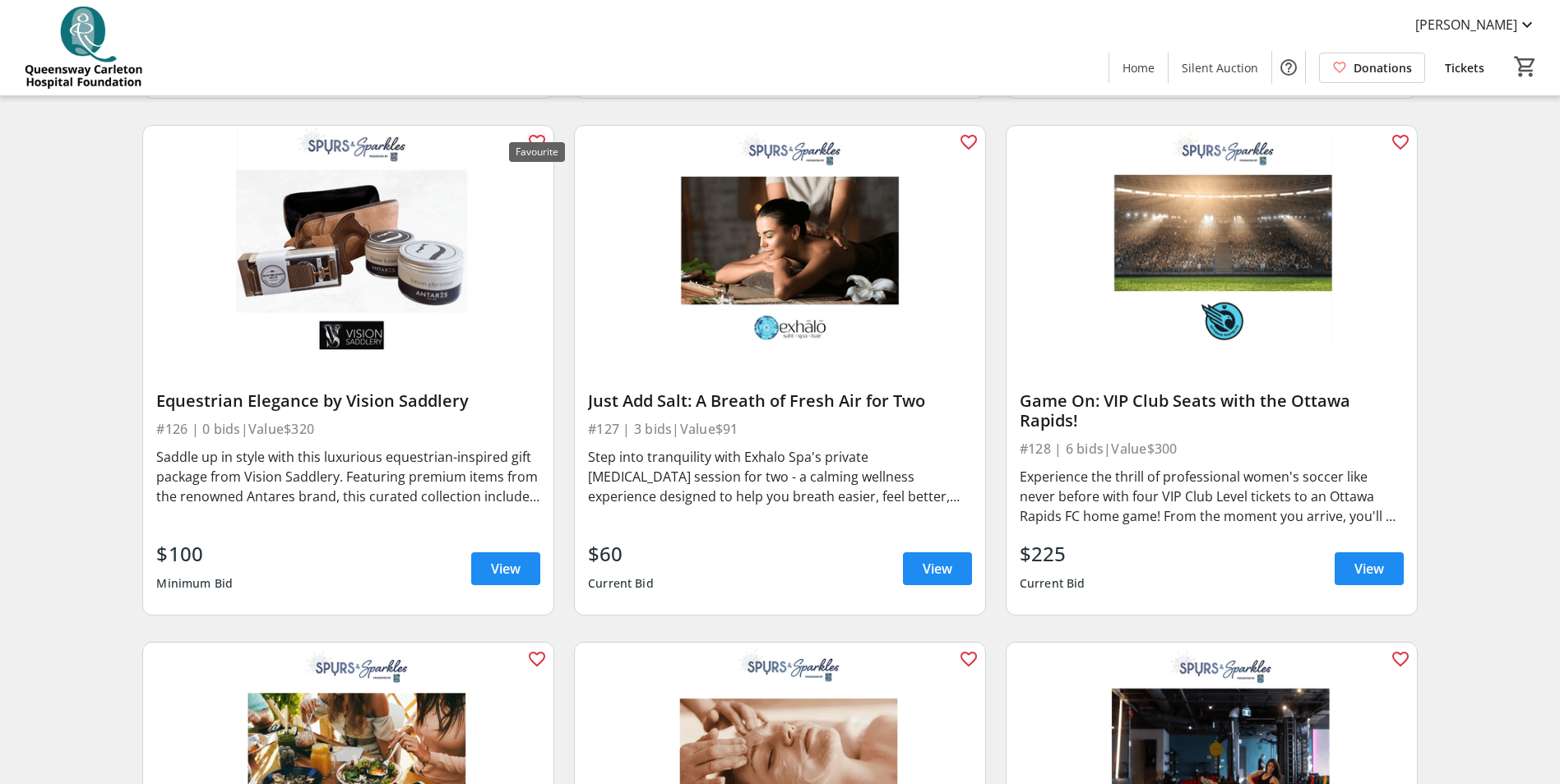
click at [543, 132] on mat-icon "favorite_outline" at bounding box center [537, 142] width 20 height 20
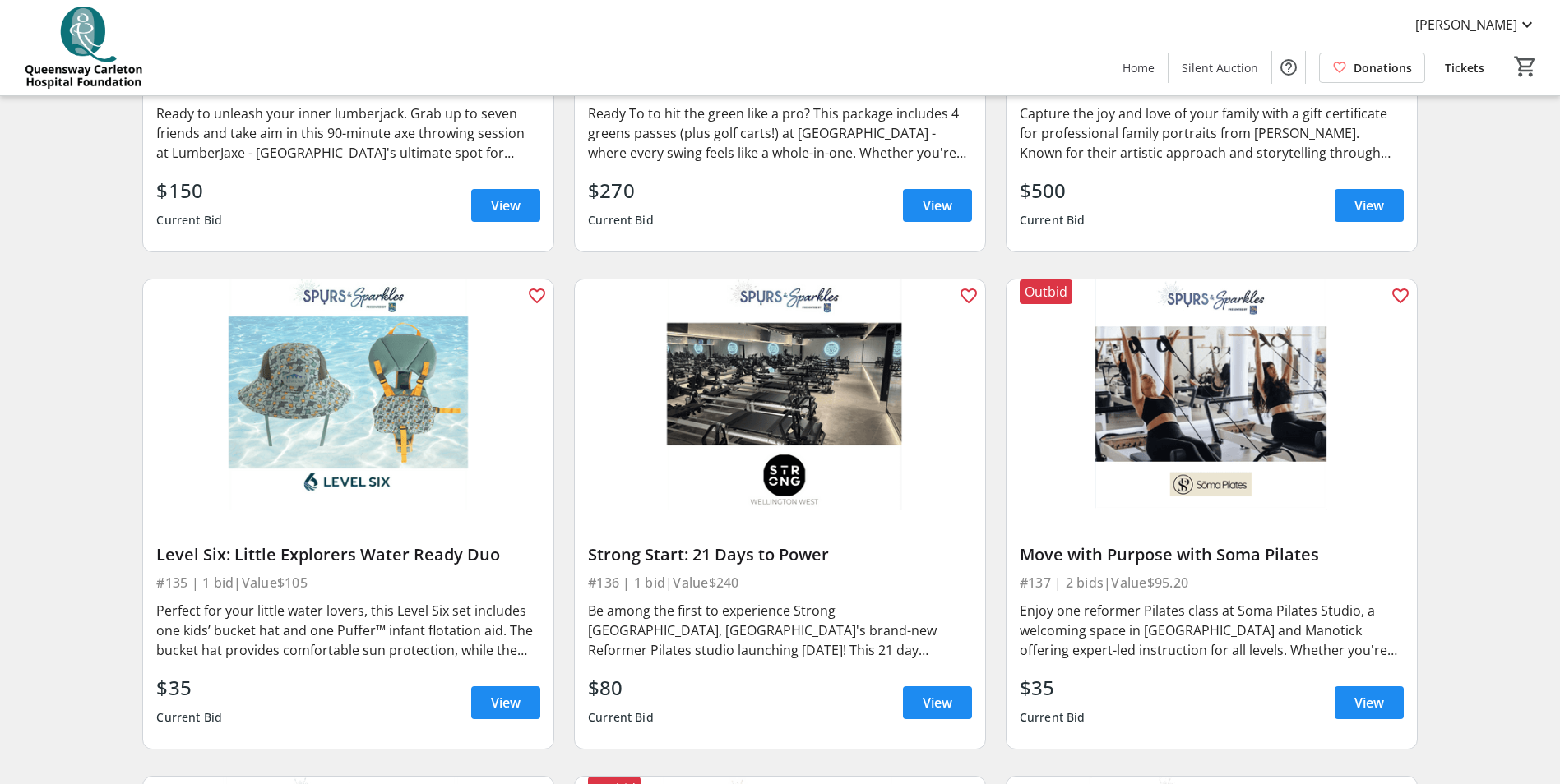
scroll to position [5671, 0]
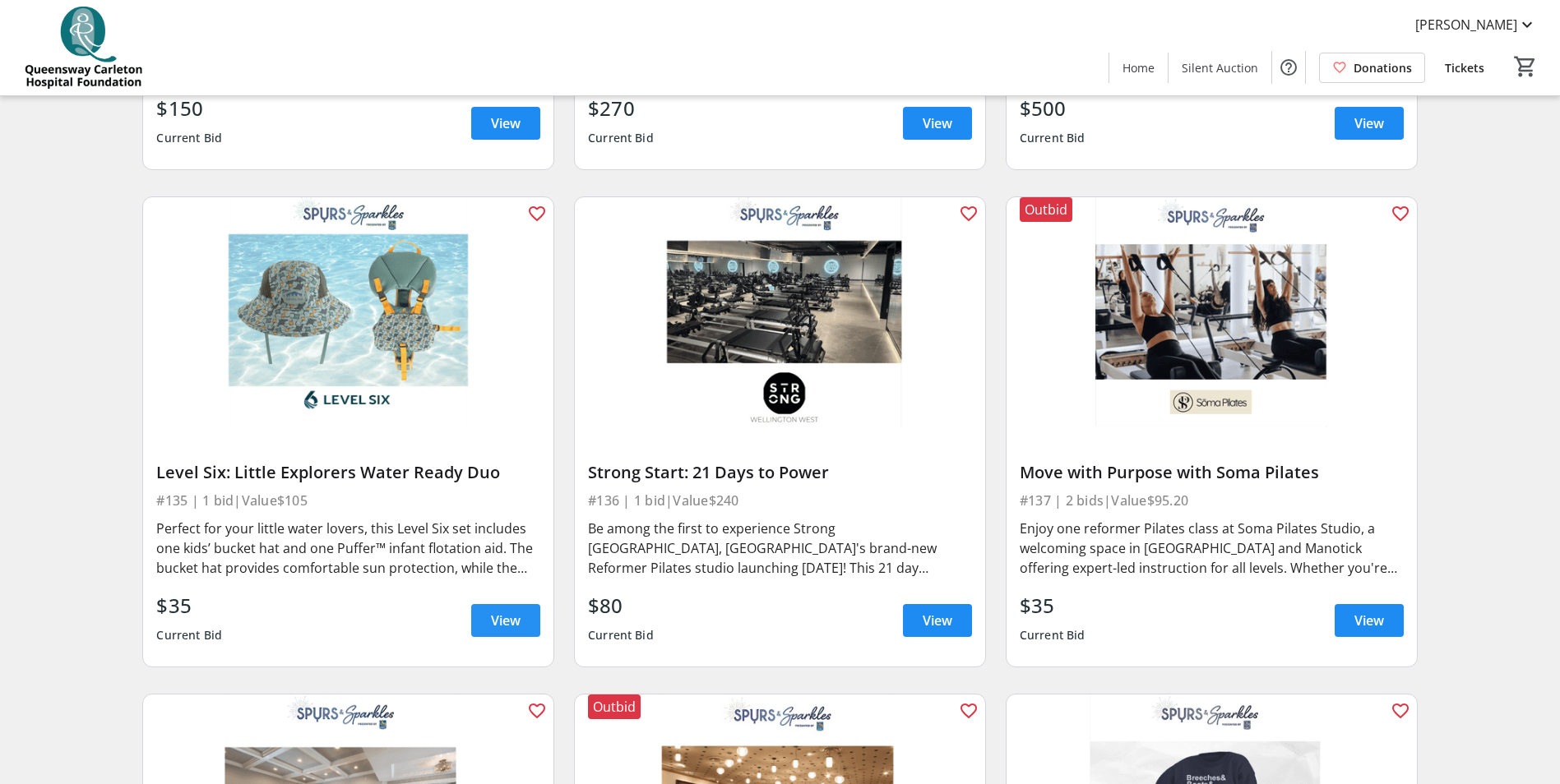
click at [491, 611] on span "View" at bounding box center [505, 620] width 30 height 20
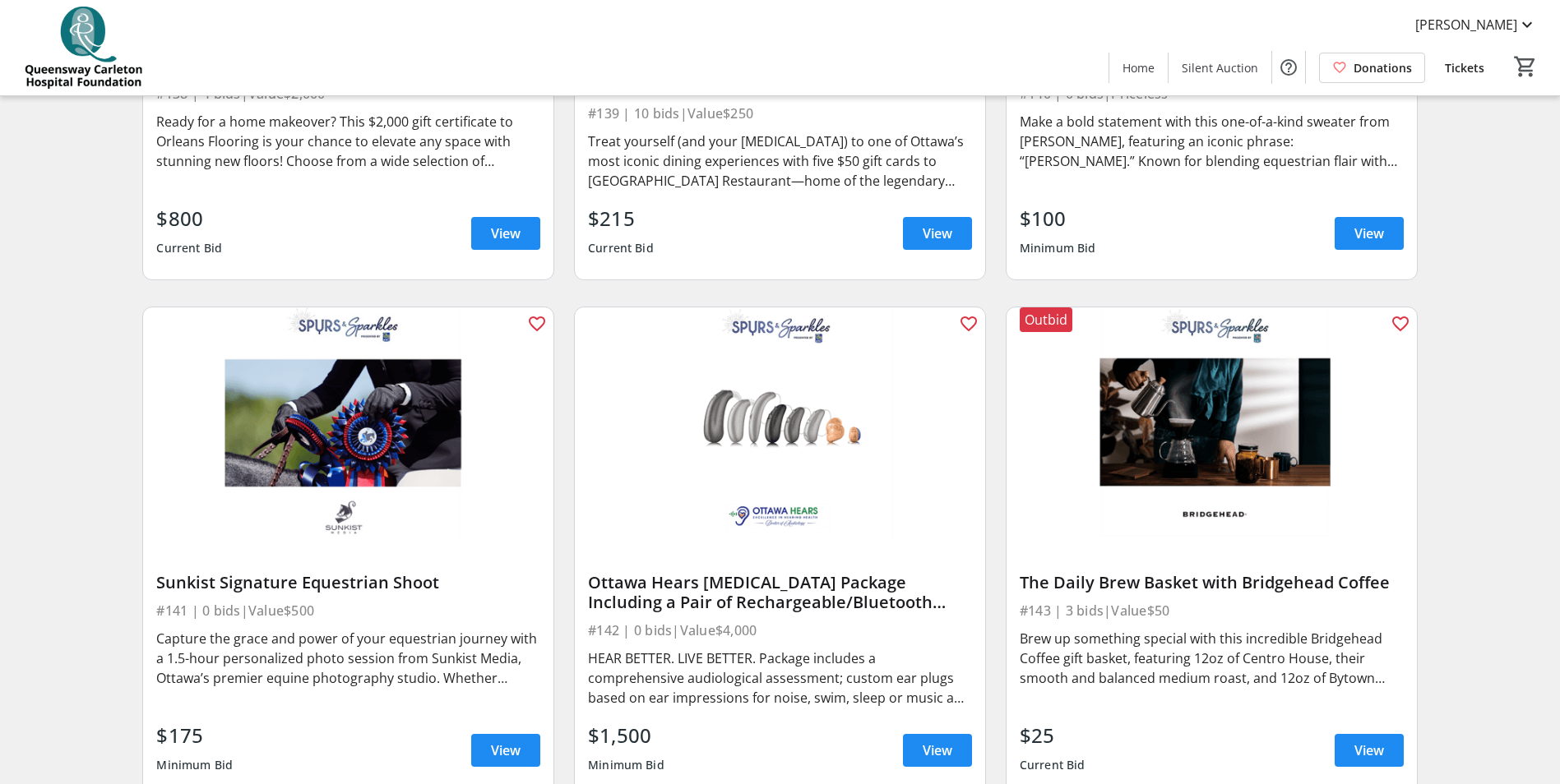
scroll to position [6657, 0]
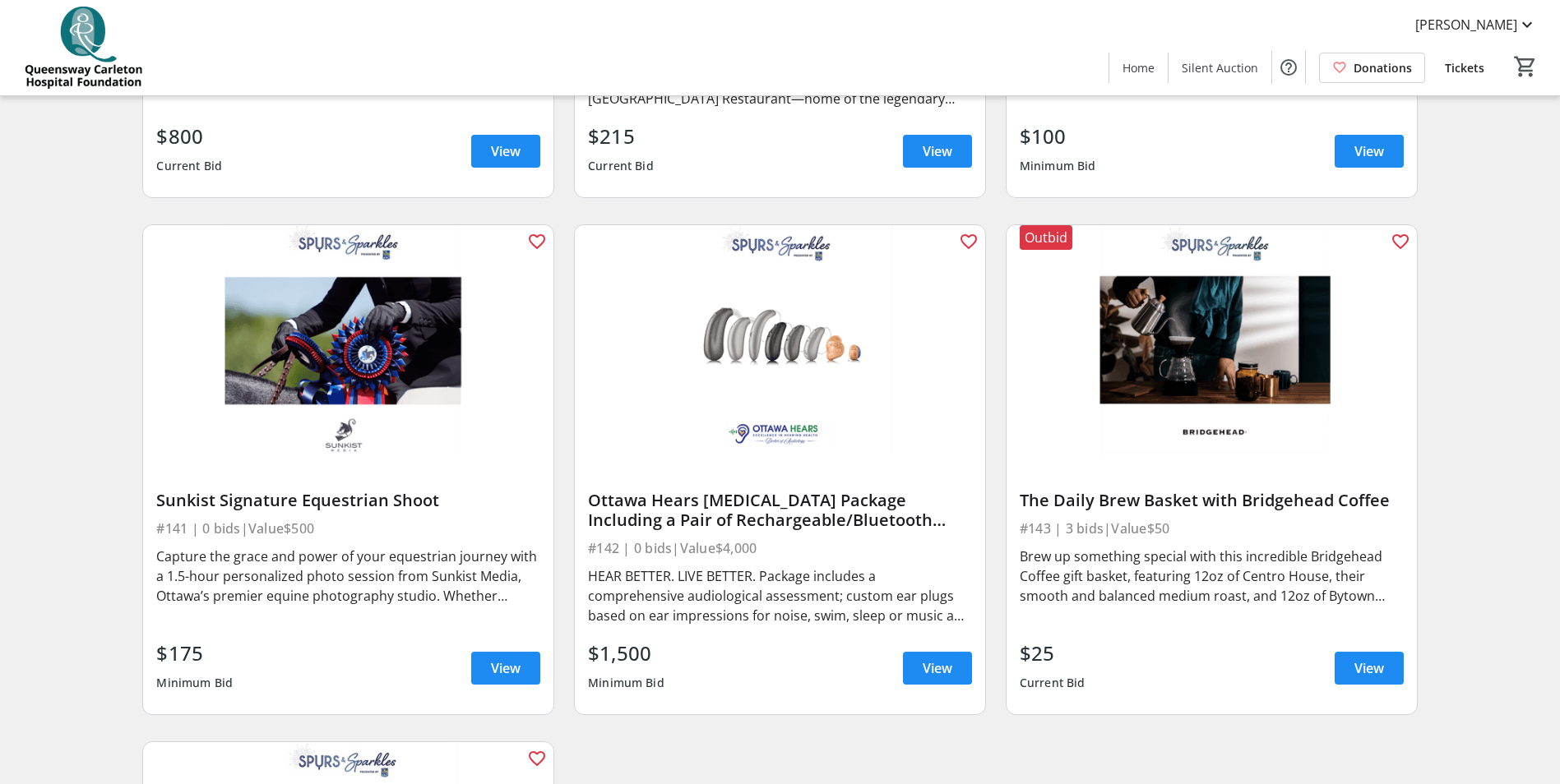
click at [291, 491] on div "Sunkist Signature Equestrian Shoot" at bounding box center [348, 500] width 384 height 20
click at [488, 649] on span at bounding box center [505, 668] width 69 height 39
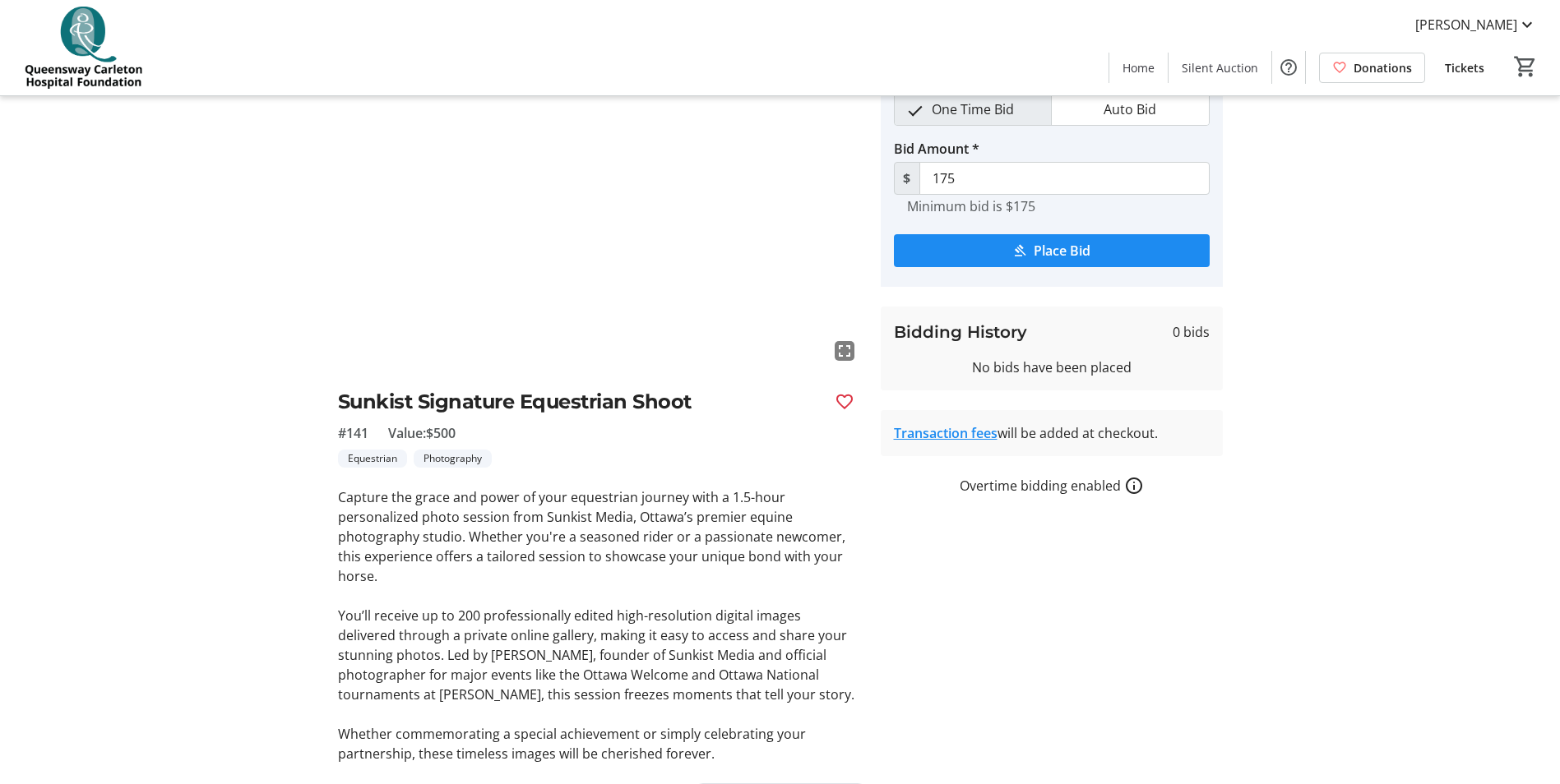
scroll to position [124, 0]
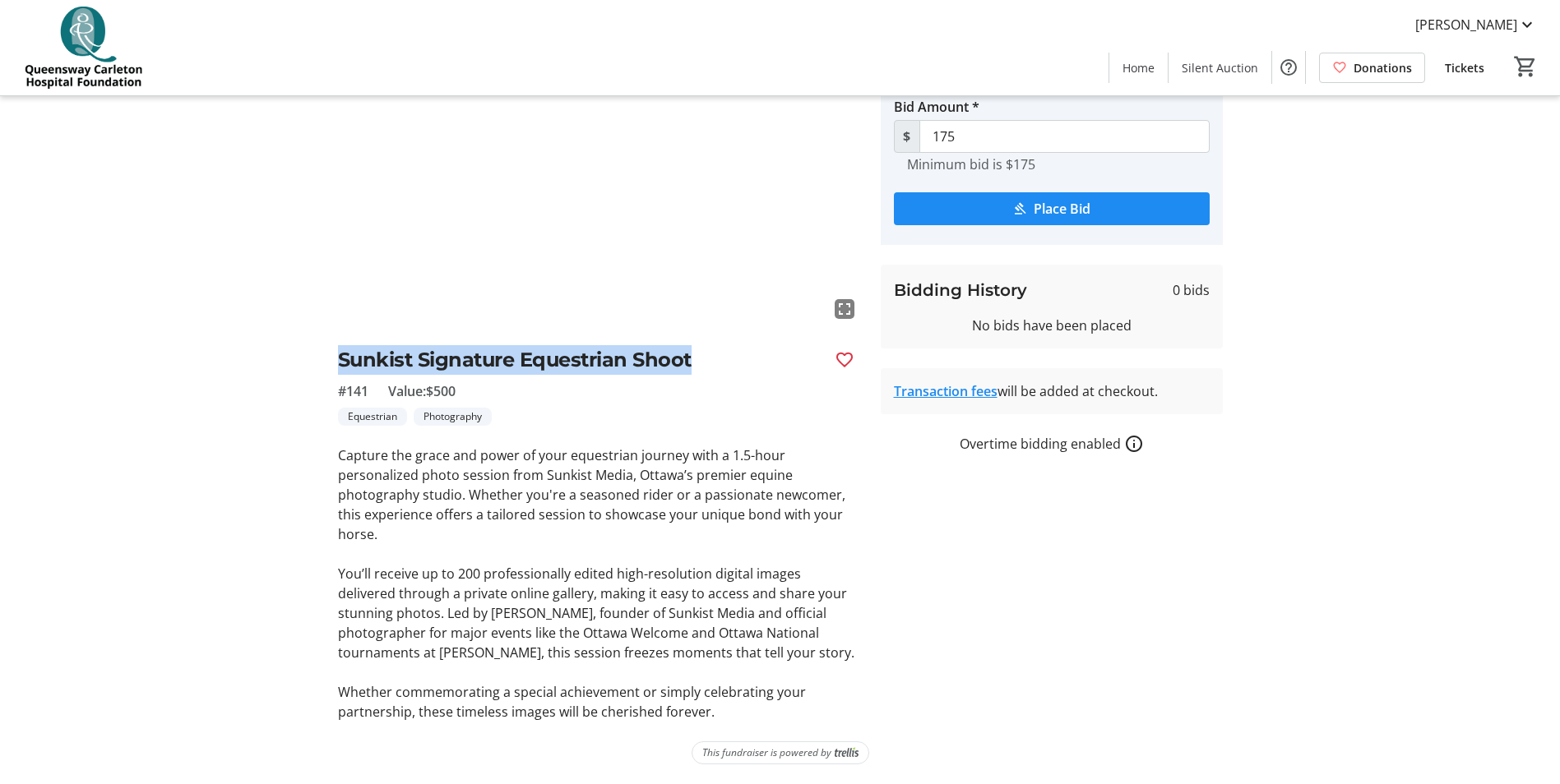
drag, startPoint x: 340, startPoint y: 357, endPoint x: 702, endPoint y: 355, distance: 362.0
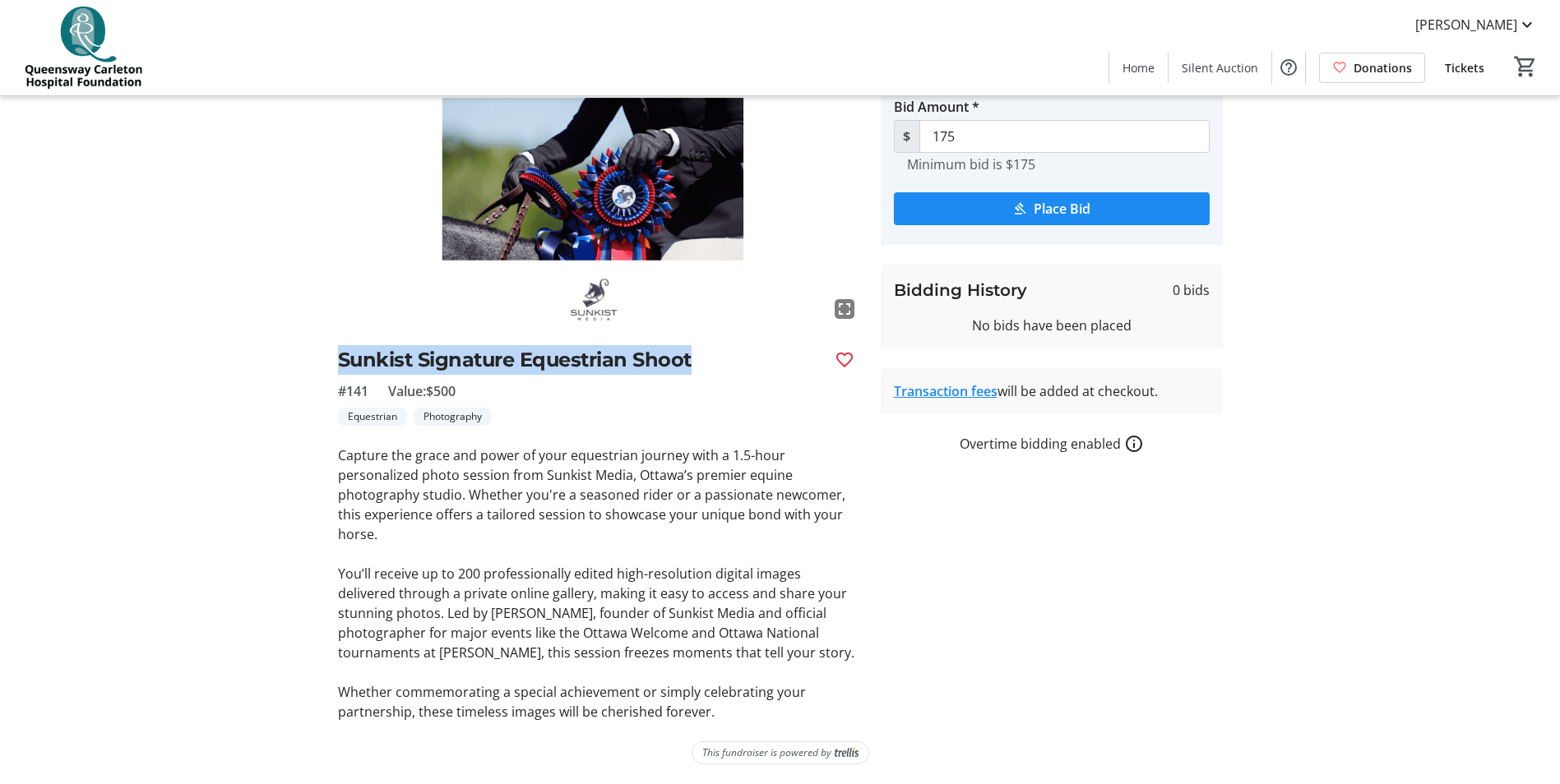
click at [702, 355] on h2 "Sunkist Signature Equestrian Shoot" at bounding box center [579, 359] width 483 height 30
copy h2 "Sunkist Signature Equestrian Shoot"
